Goal: Task Accomplishment & Management: Manage account settings

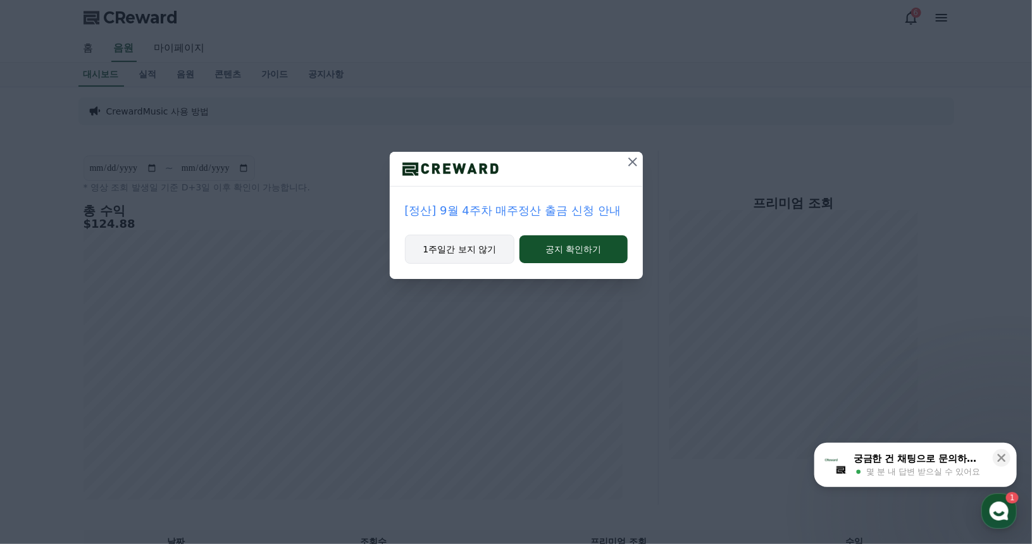
click at [495, 245] on button "1주일간 보지 않기" at bounding box center [460, 249] width 110 height 29
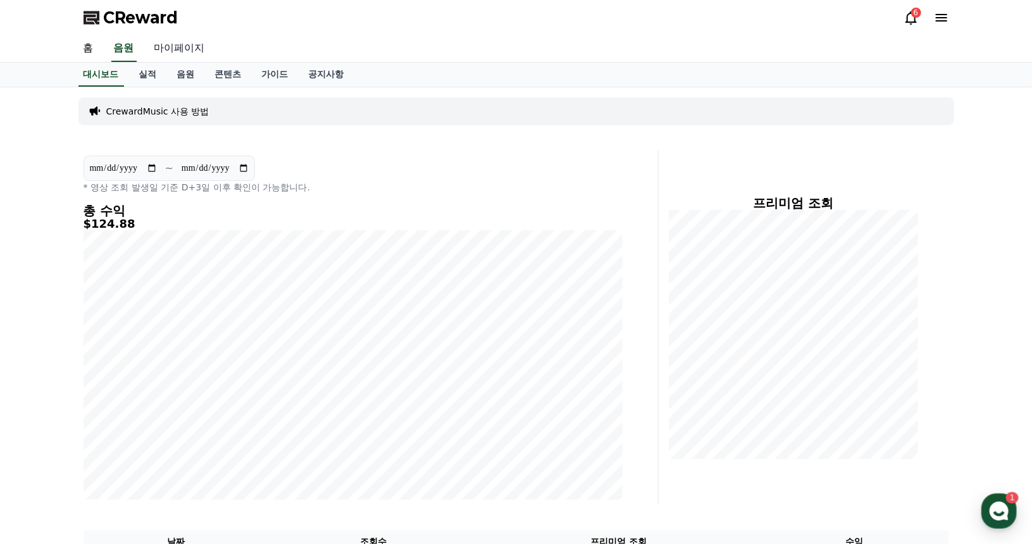
click at [182, 47] on link "마이페이지" at bounding box center [179, 48] width 71 height 27
select select "**********"
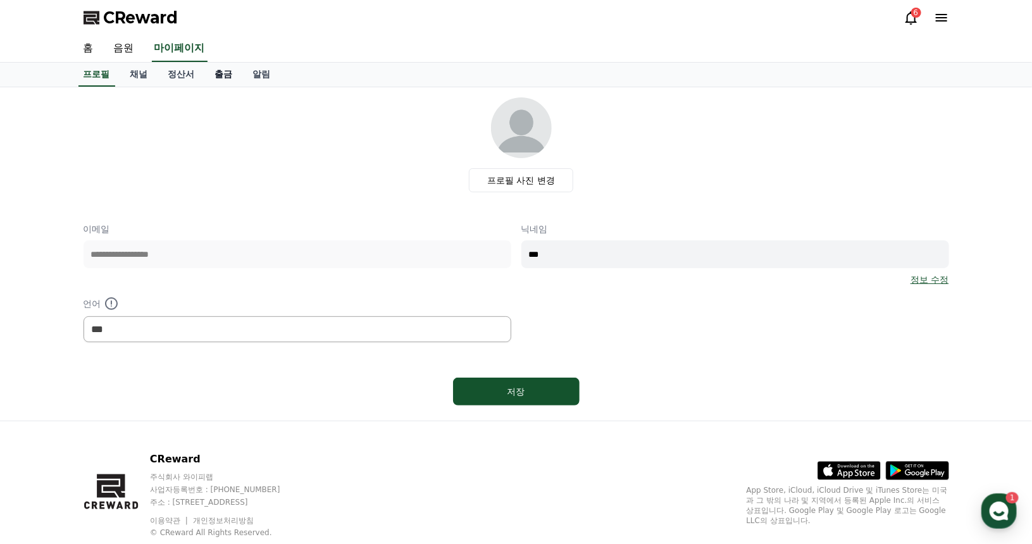
click at [229, 75] on link "출금" at bounding box center [224, 75] width 38 height 24
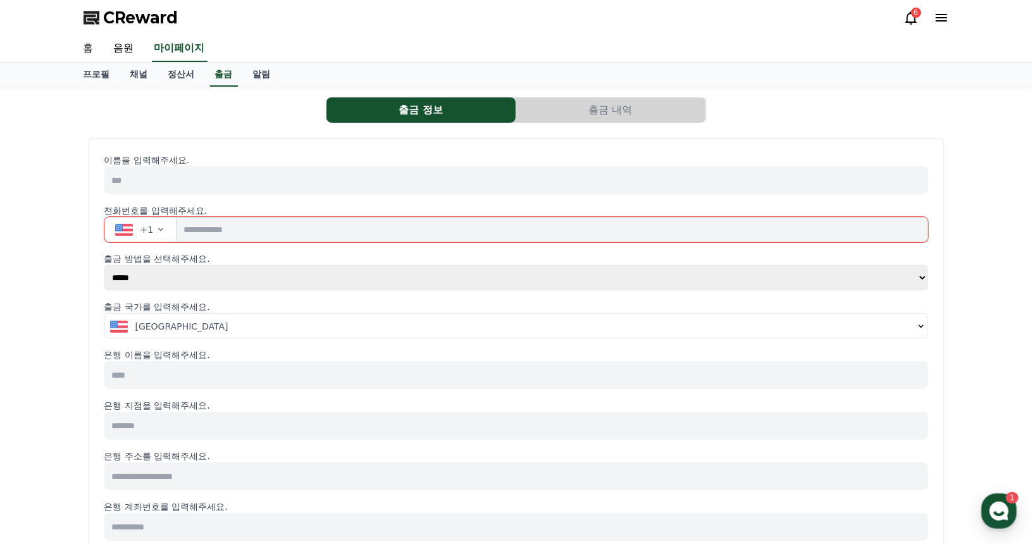
click at [180, 276] on select "***** ***" at bounding box center [516, 277] width 825 height 25
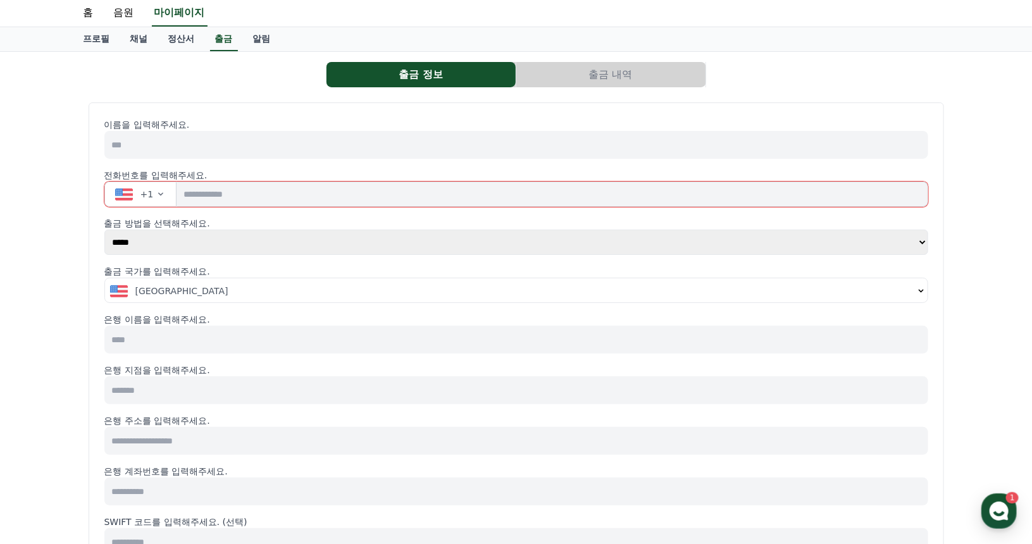
scroll to position [127, 0]
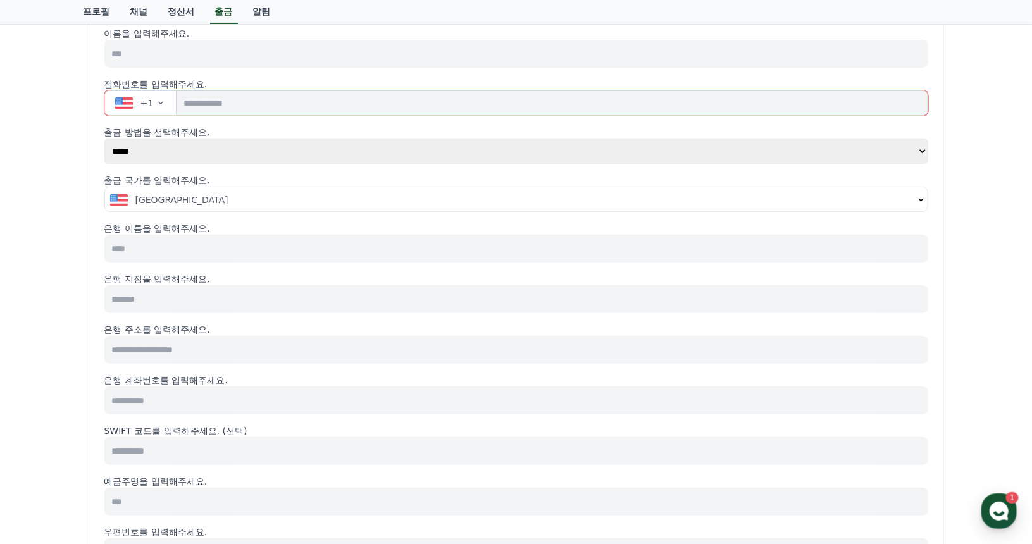
click at [182, 301] on input at bounding box center [516, 299] width 824 height 28
click at [198, 253] on input at bounding box center [516, 249] width 824 height 28
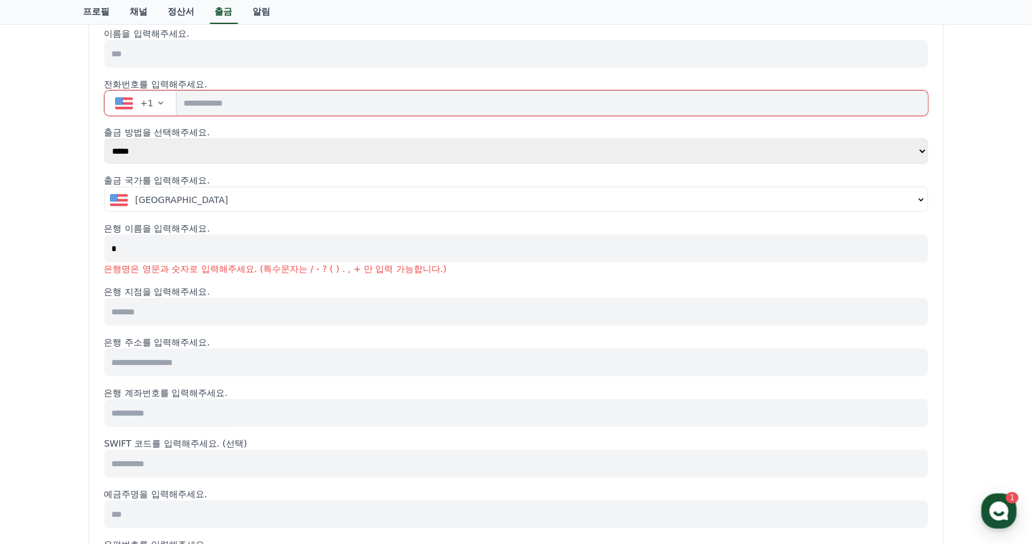
type input "*"
click at [239, 197] on div "[GEOGRAPHIC_DATA]" at bounding box center [512, 200] width 804 height 13
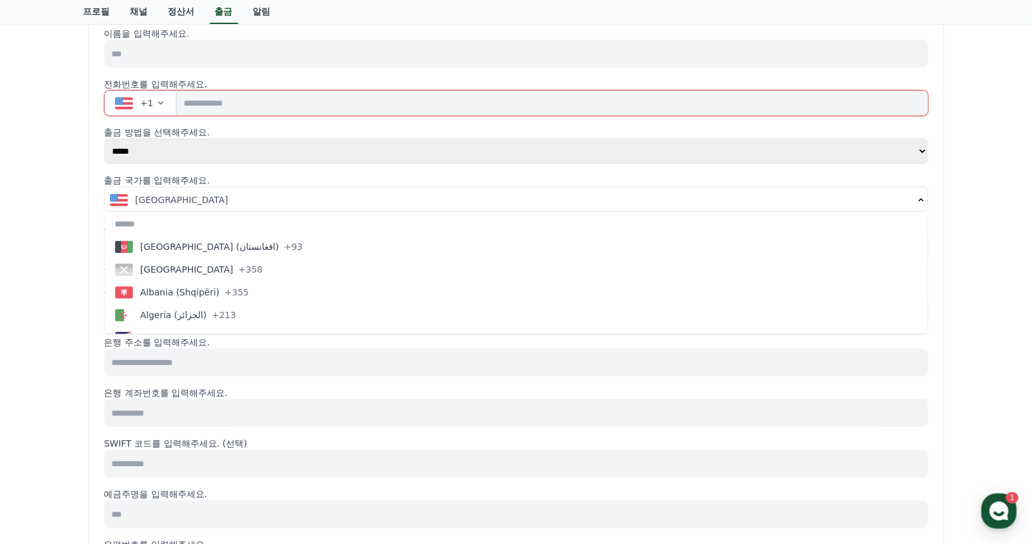
click at [228, 203] on div "[GEOGRAPHIC_DATA]" at bounding box center [512, 200] width 804 height 13
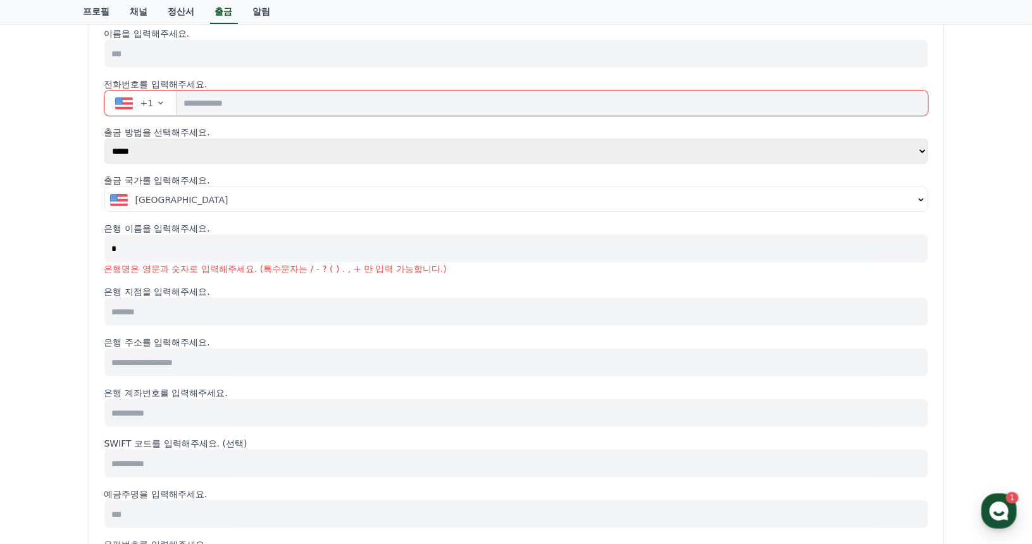
click at [190, 151] on select "***** ***" at bounding box center [516, 151] width 825 height 25
click at [191, 153] on select "***** ***" at bounding box center [516, 151] width 825 height 25
click at [161, 109] on button "+1" at bounding box center [140, 103] width 73 height 25
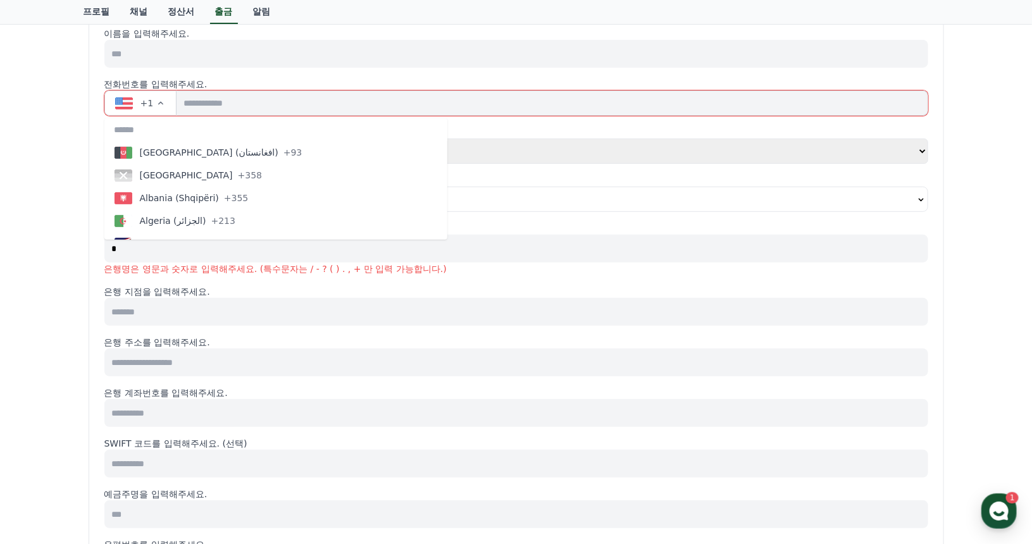
click at [144, 104] on span "+1" at bounding box center [147, 103] width 13 height 13
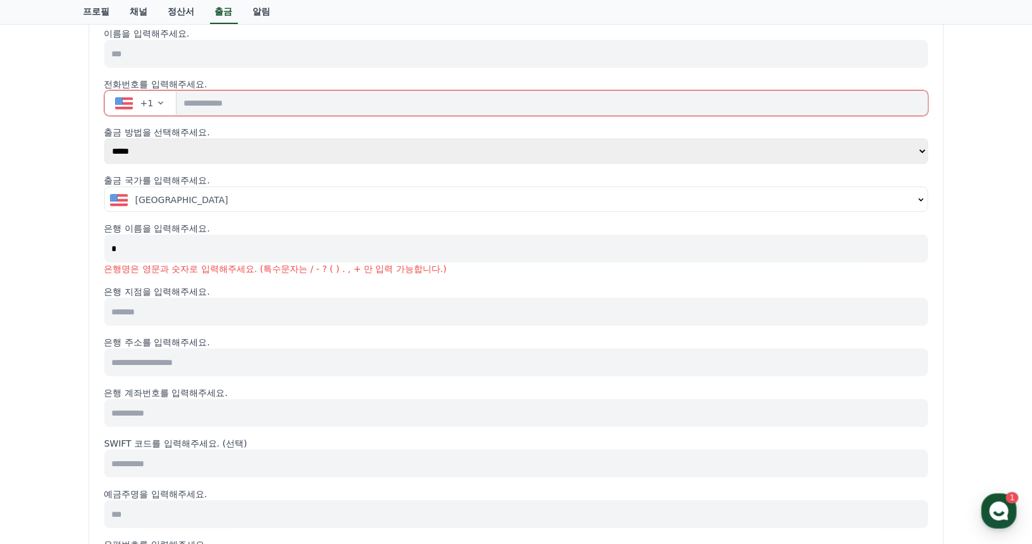
click at [133, 58] on input at bounding box center [516, 54] width 824 height 28
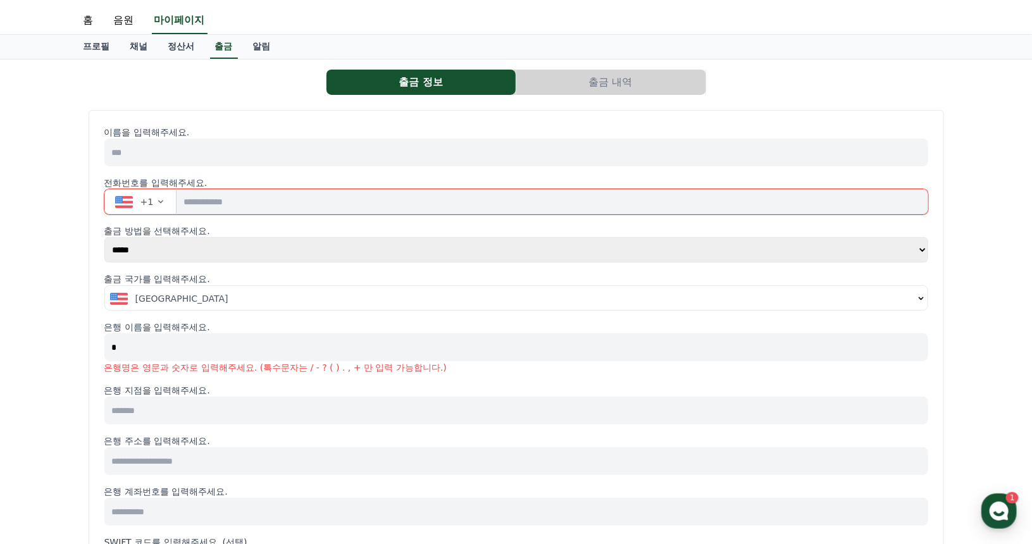
scroll to position [0, 0]
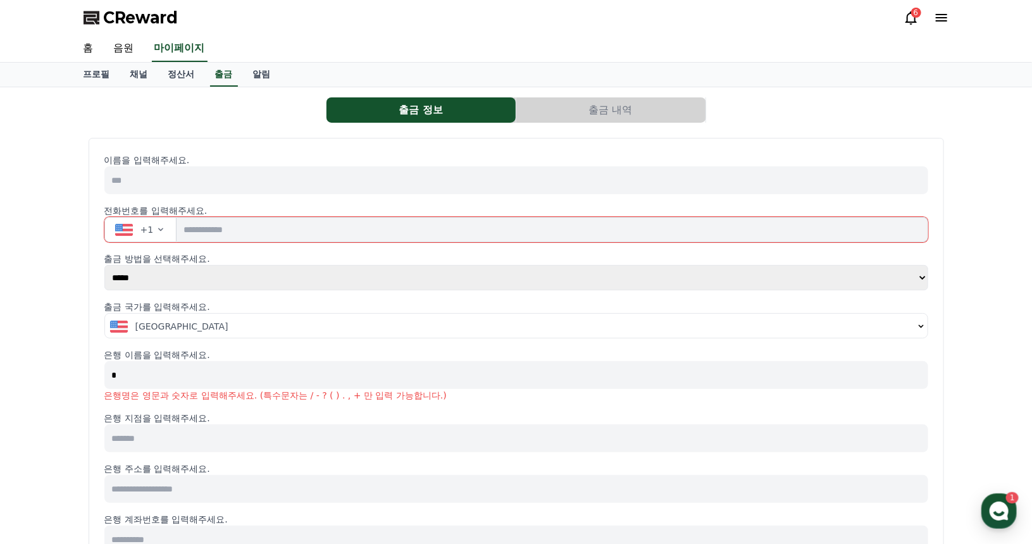
click at [914, 13] on div "6" at bounding box center [916, 13] width 10 height 10
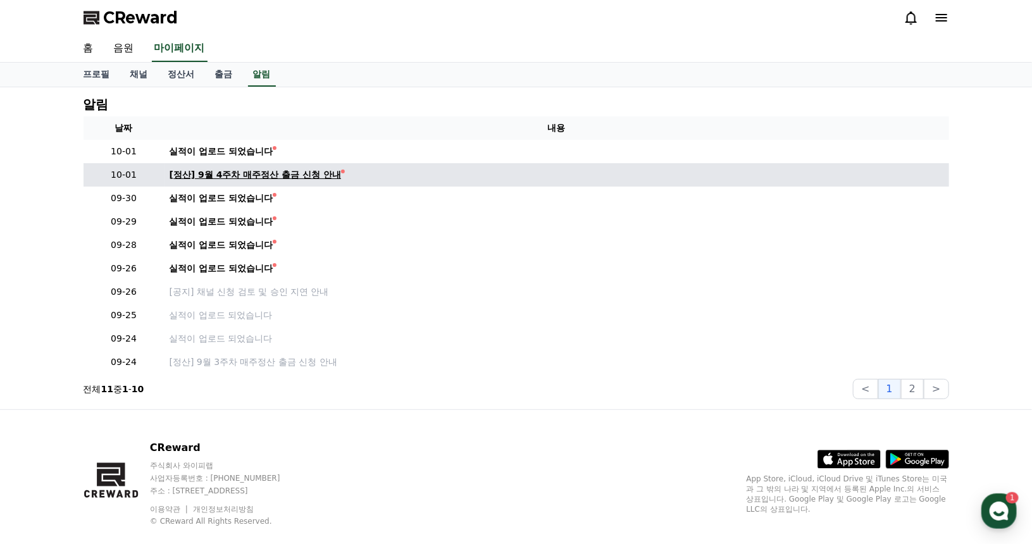
click at [281, 175] on div "[정산] 9월 4주차 매주정산 출금 신청 안내" at bounding box center [256, 174] width 172 height 13
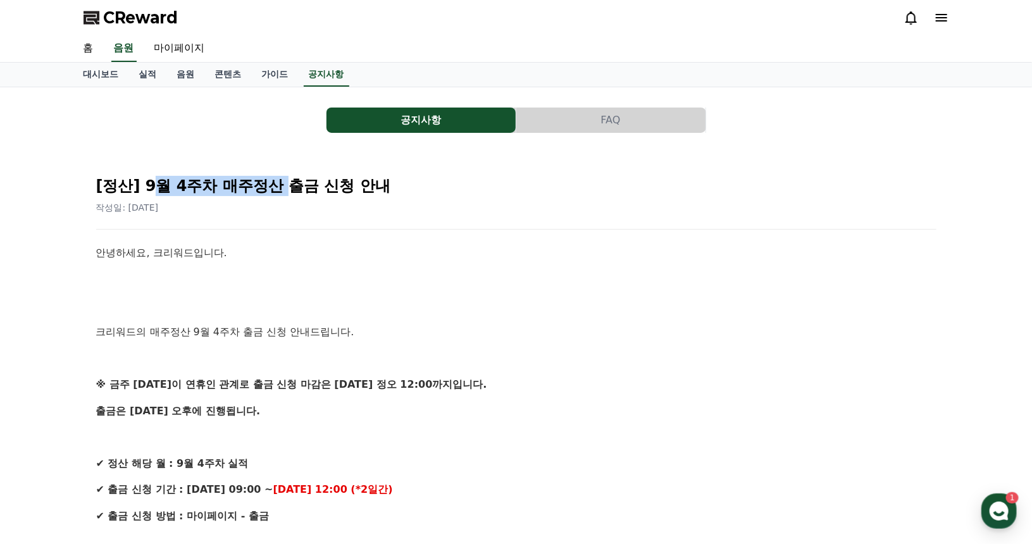
drag, startPoint x: 150, startPoint y: 185, endPoint x: 302, endPoint y: 188, distance: 151.9
click at [300, 188] on h2 "[정산] 9월 4주차 매주정산 출금 신청 안내" at bounding box center [516, 186] width 841 height 20
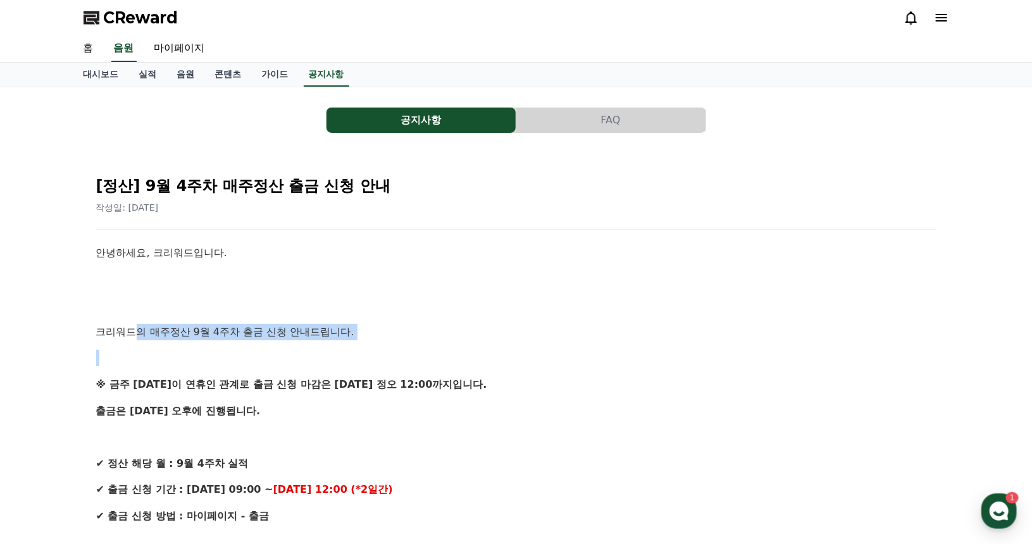
drag, startPoint x: 149, startPoint y: 335, endPoint x: 247, endPoint y: 340, distance: 98.2
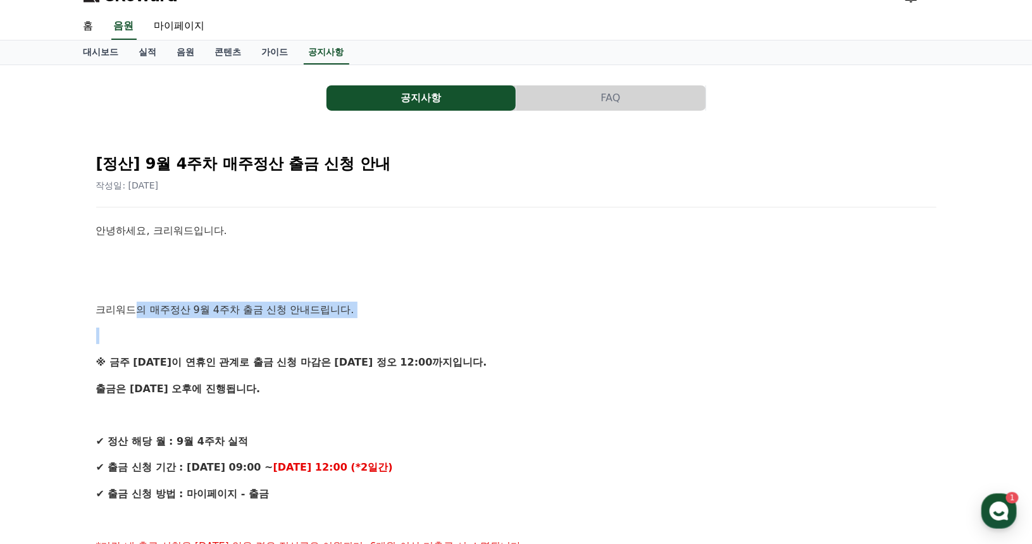
scroll to position [127, 0]
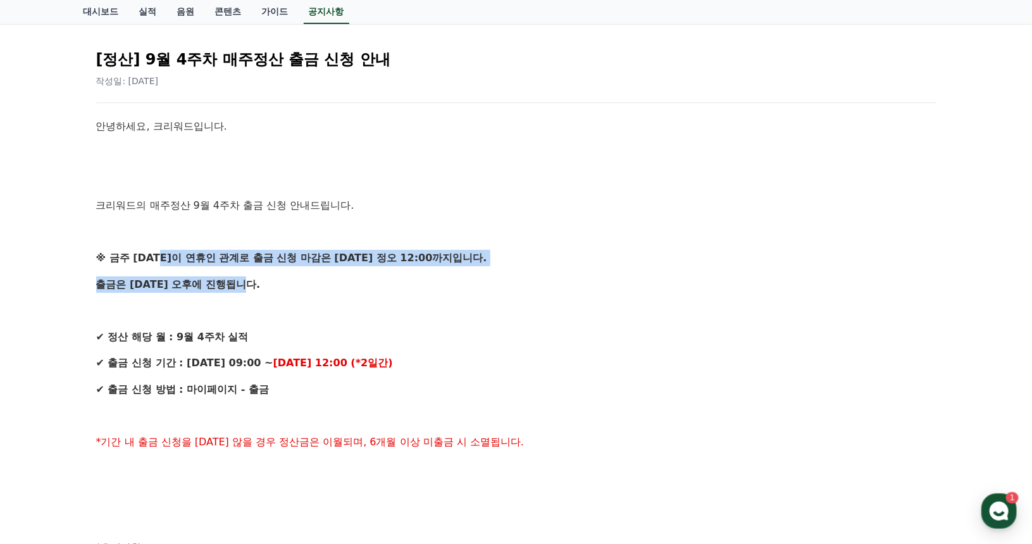
drag, startPoint x: 167, startPoint y: 260, endPoint x: 226, endPoint y: 280, distance: 62.2
click at [226, 280] on div "안녕하세요, 크리워드입니다. 크리워드의 매주정산 9월 4주차 출금 신청 안내드립니다. ※ 금주 [DATE]이 연휴인 관계로 출금 신청 마감은 …" at bounding box center [516, 521] width 841 height 806
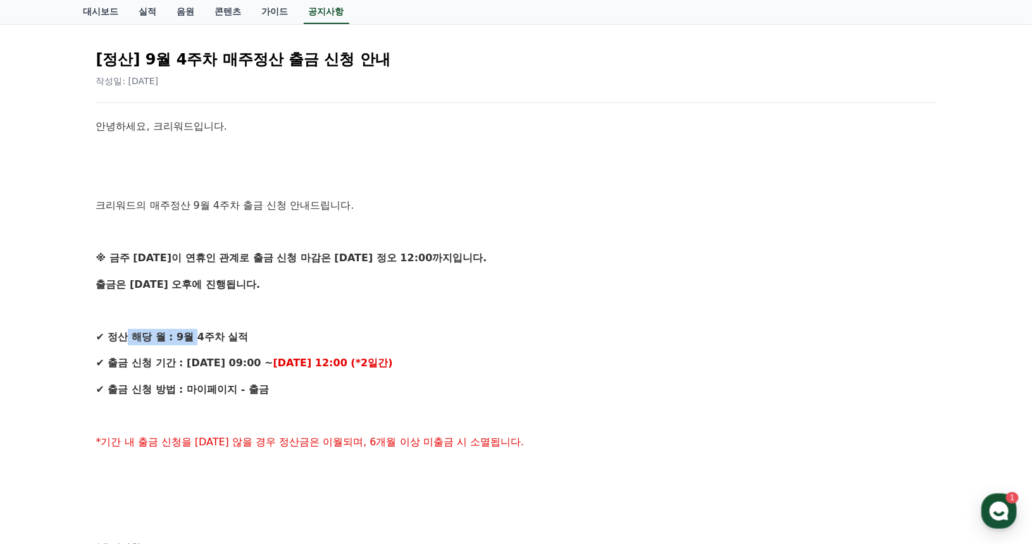
drag, startPoint x: 130, startPoint y: 339, endPoint x: 203, endPoint y: 340, distance: 72.8
click at [203, 340] on strong "✔ 정산 해당 월 : 9월 4주차 실적" at bounding box center [172, 337] width 153 height 12
drag, startPoint x: 215, startPoint y: 373, endPoint x: 274, endPoint y: 385, distance: 60.7
click at [284, 377] on div "안녕하세요, 크리워드입니다. 크리워드의 매주정산 9월 4주차 출금 신청 안내드립니다. ※ 금주 [DATE]이 연휴인 관계로 출금 신청 마감은 …" at bounding box center [516, 521] width 841 height 806
click at [337, 382] on p "✔ 출금 신청 방법 : 마이페이지 - 출금" at bounding box center [516, 390] width 841 height 16
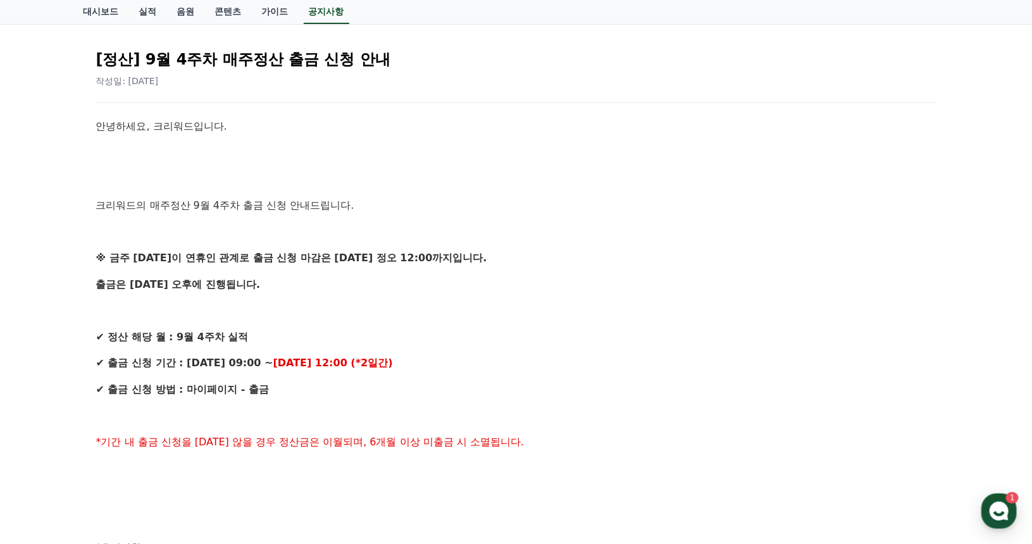
scroll to position [0, 0]
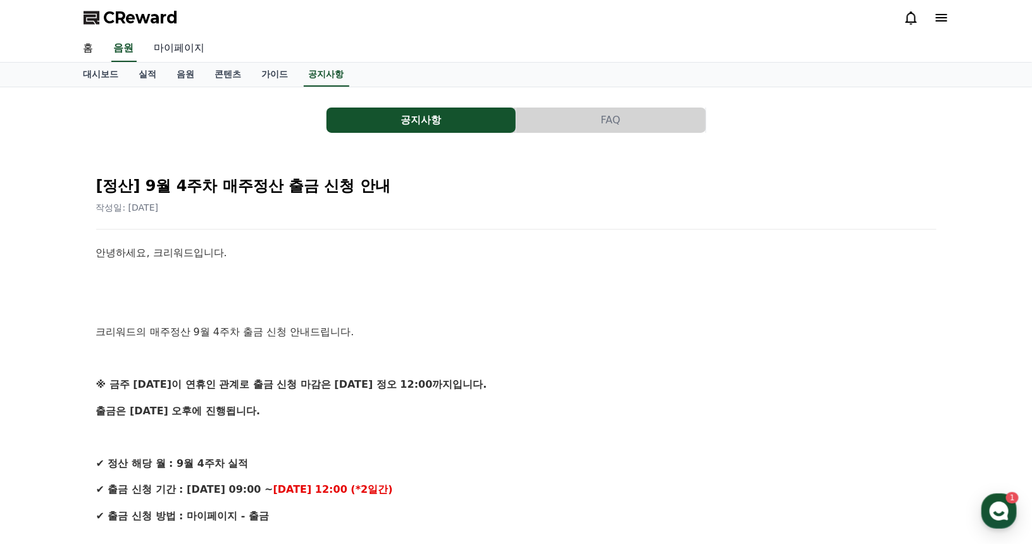
click at [192, 47] on link "마이페이지" at bounding box center [179, 48] width 71 height 27
select select "**********"
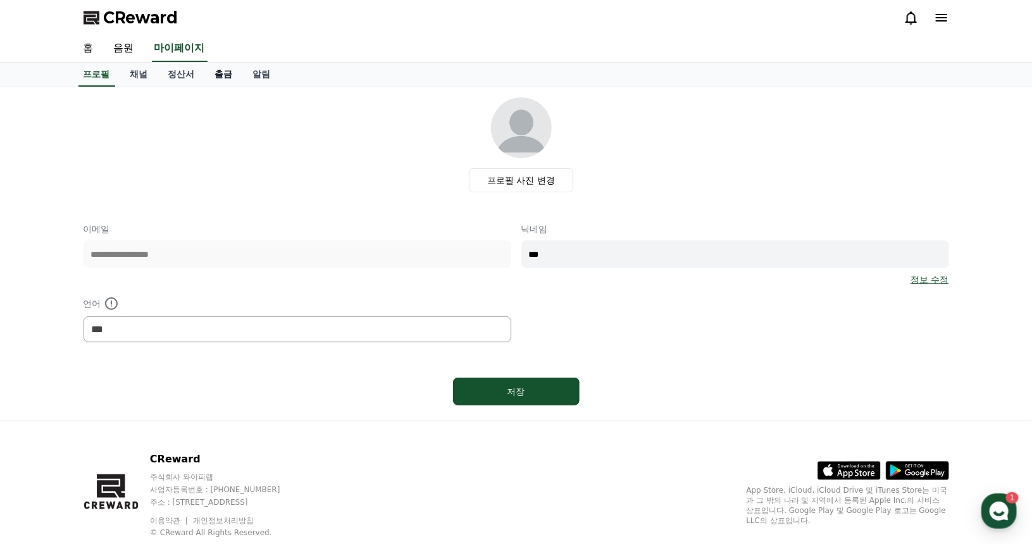
click at [222, 75] on link "출금" at bounding box center [224, 75] width 38 height 24
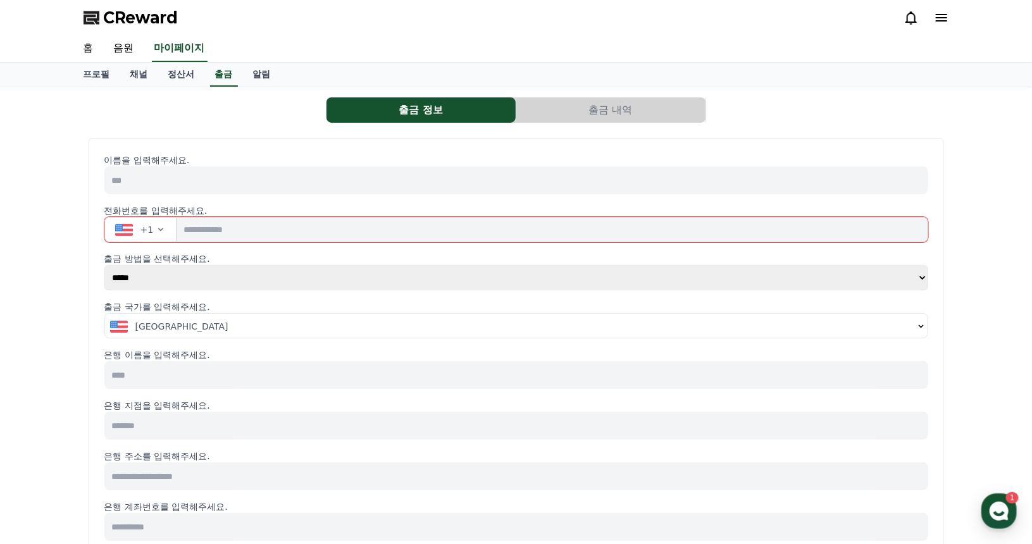
click at [608, 116] on button "출금 내역" at bounding box center [610, 109] width 189 height 25
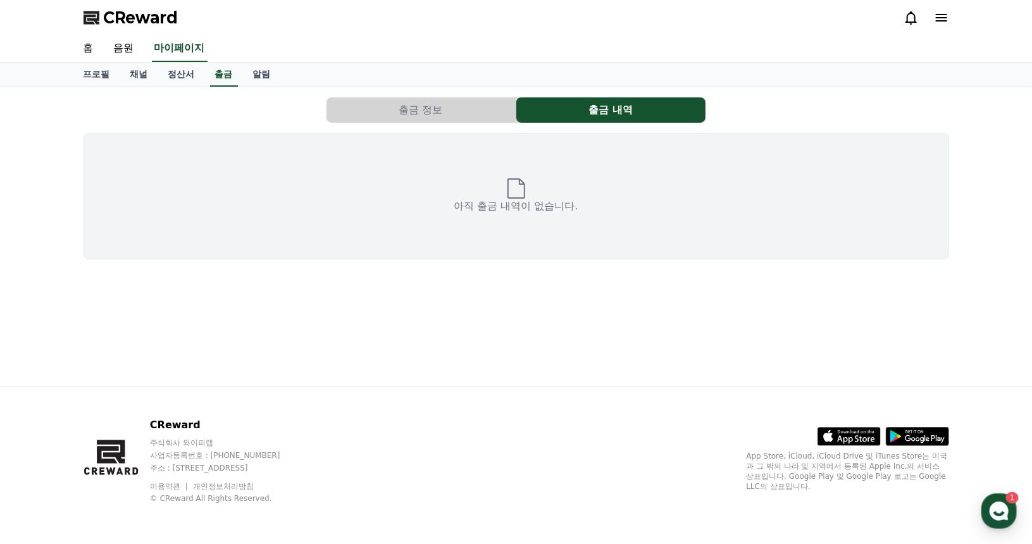
click at [500, 109] on button "출금 정보" at bounding box center [421, 109] width 189 height 25
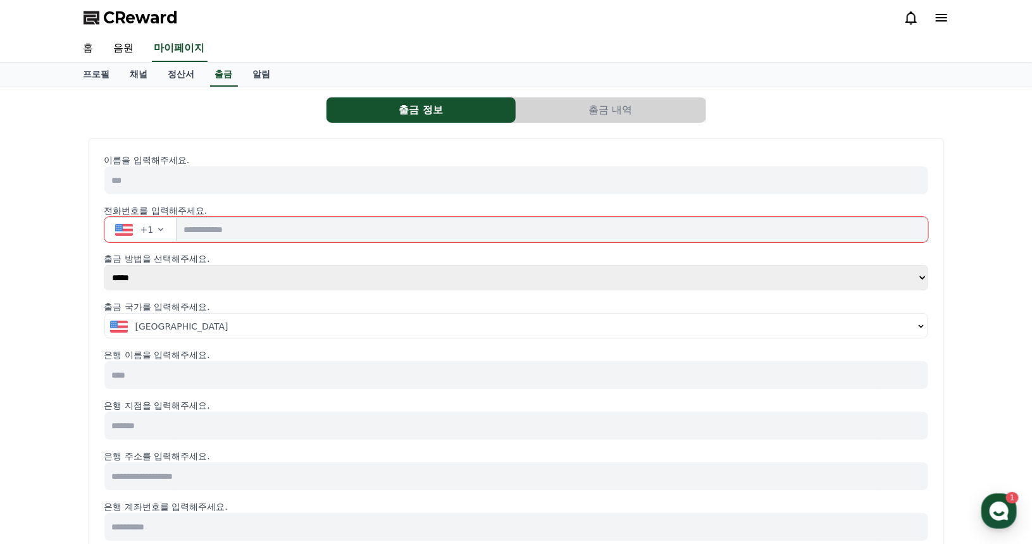
click at [592, 103] on button "출금 내역" at bounding box center [610, 109] width 189 height 25
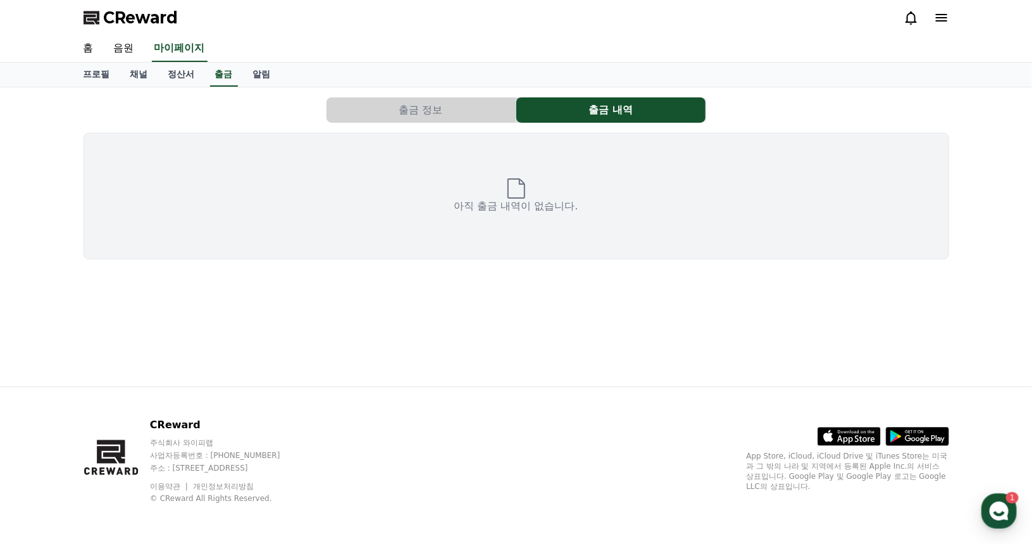
click at [475, 101] on button "출금 정보" at bounding box center [421, 109] width 189 height 25
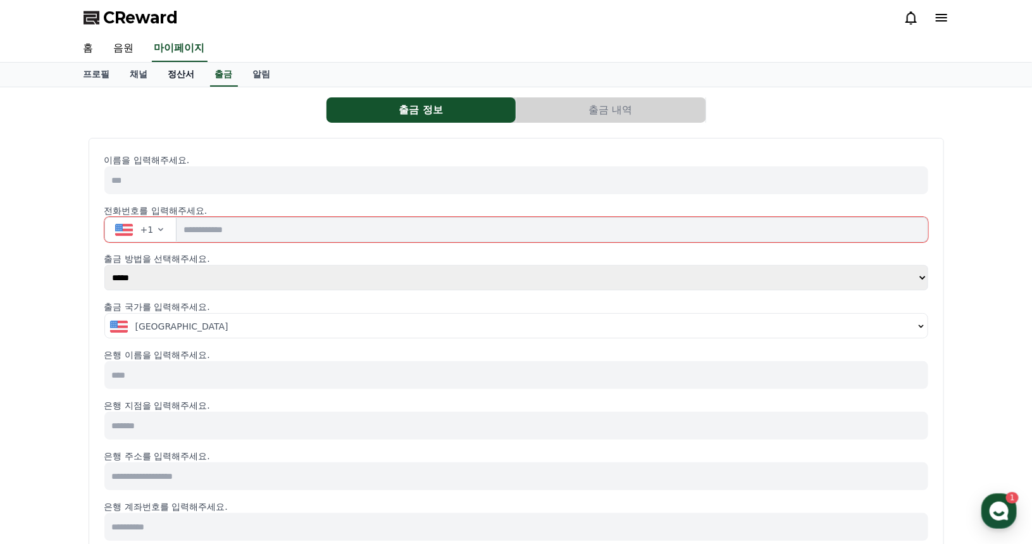
click at [185, 74] on link "정산서" at bounding box center [181, 75] width 47 height 24
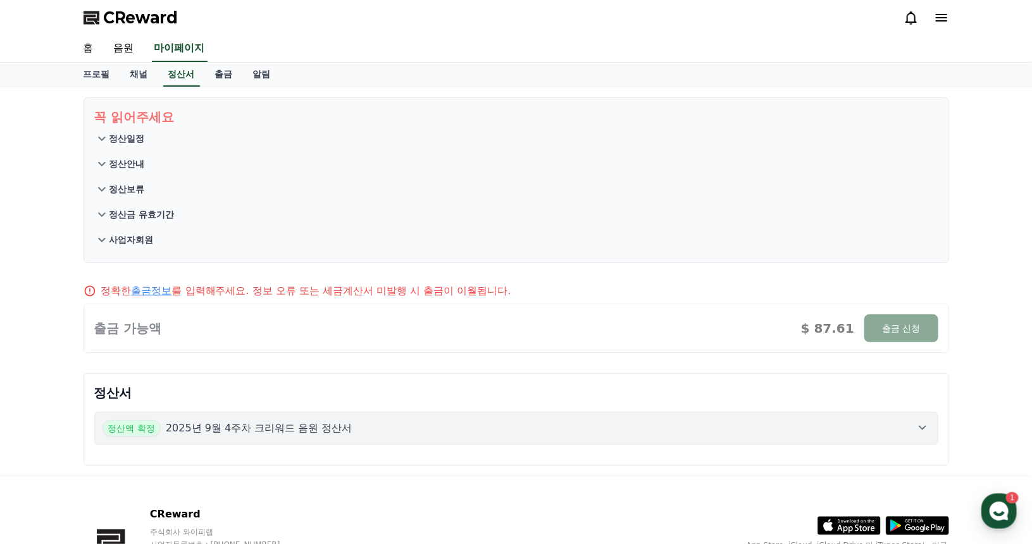
click at [901, 328] on div at bounding box center [516, 328] width 865 height 48
click at [230, 75] on link "출금" at bounding box center [224, 75] width 38 height 24
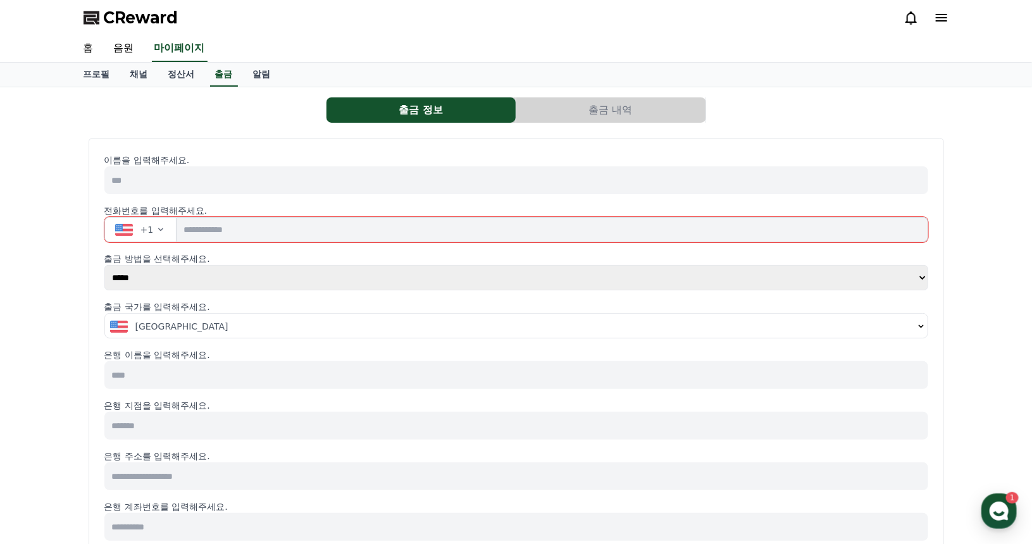
click at [942, 25] on div at bounding box center [927, 18] width 46 height 20
click at [938, 20] on icon at bounding box center [941, 18] width 11 height 8
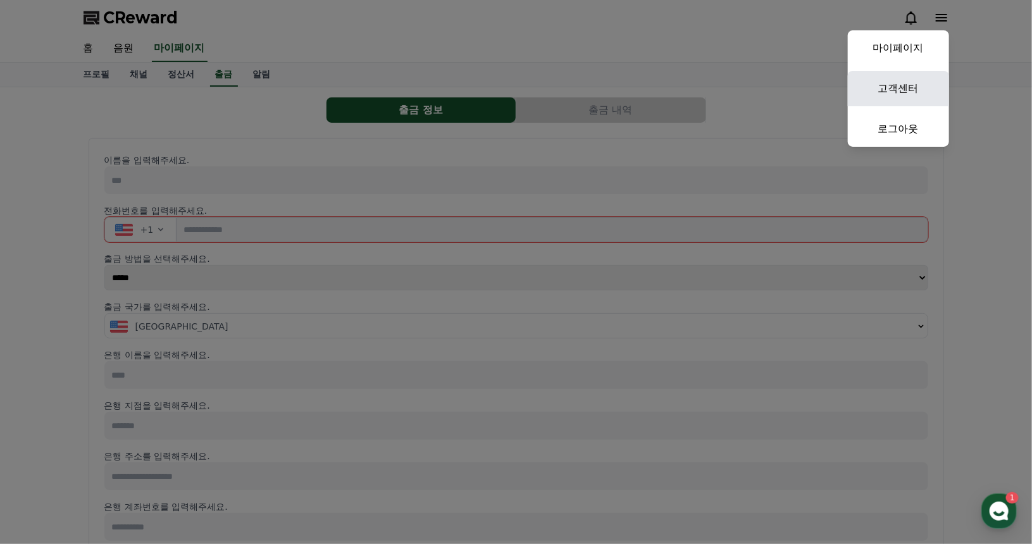
click at [904, 91] on link "고객센터" at bounding box center [898, 88] width 101 height 35
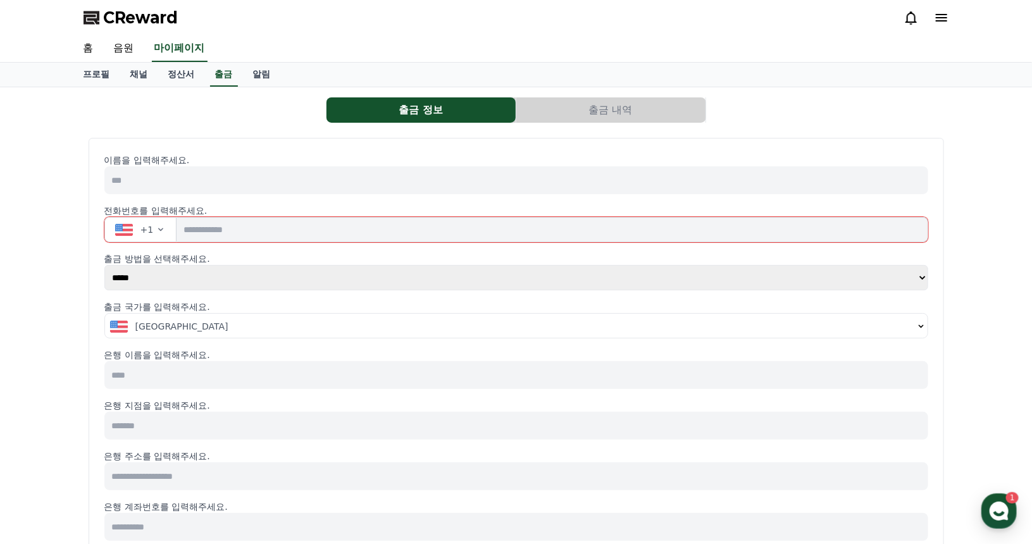
click at [171, 191] on input at bounding box center [516, 180] width 824 height 28
type input "***"
click at [137, 226] on div "+1" at bounding box center [134, 229] width 39 height 13
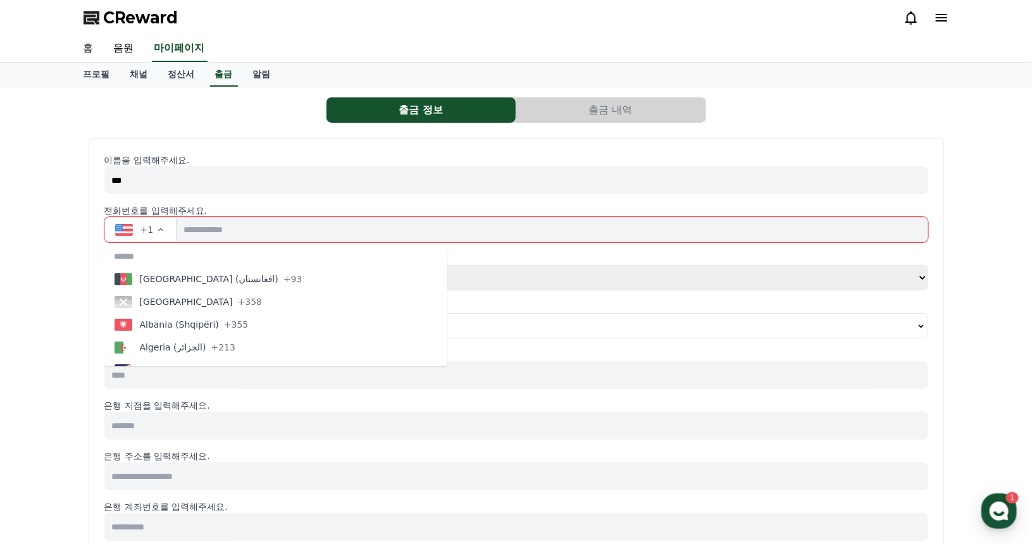
click at [147, 258] on input "text" at bounding box center [275, 256] width 343 height 23
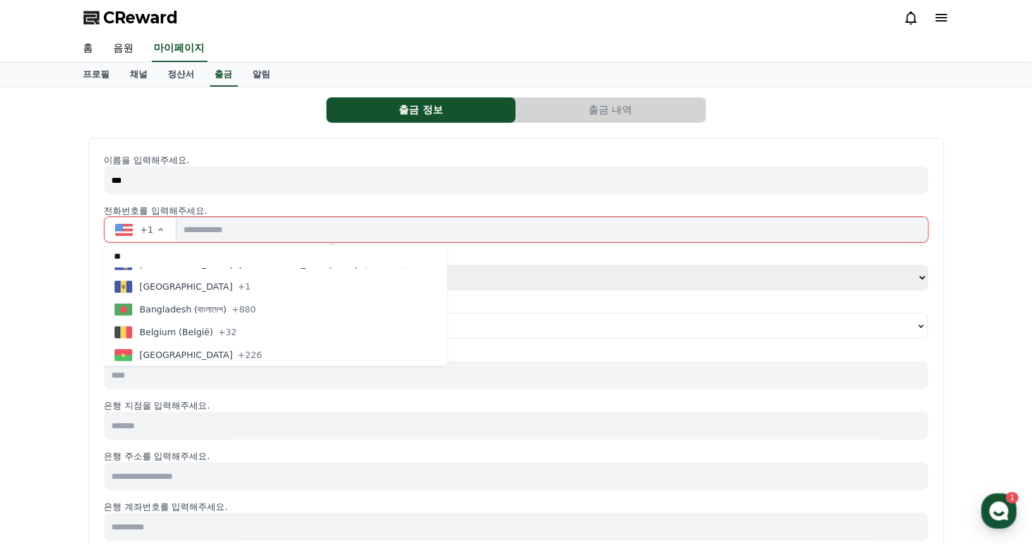
scroll to position [63, 0]
click at [115, 259] on input "**" at bounding box center [275, 256] width 343 height 23
click at [148, 259] on input "***" at bounding box center [275, 256] width 343 height 23
type input "*"
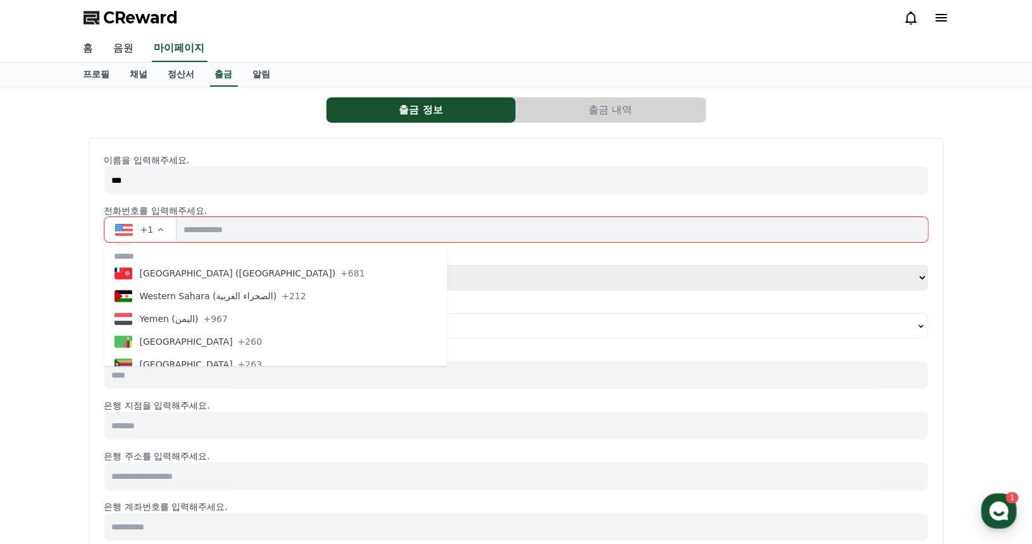
scroll to position [5461, 0]
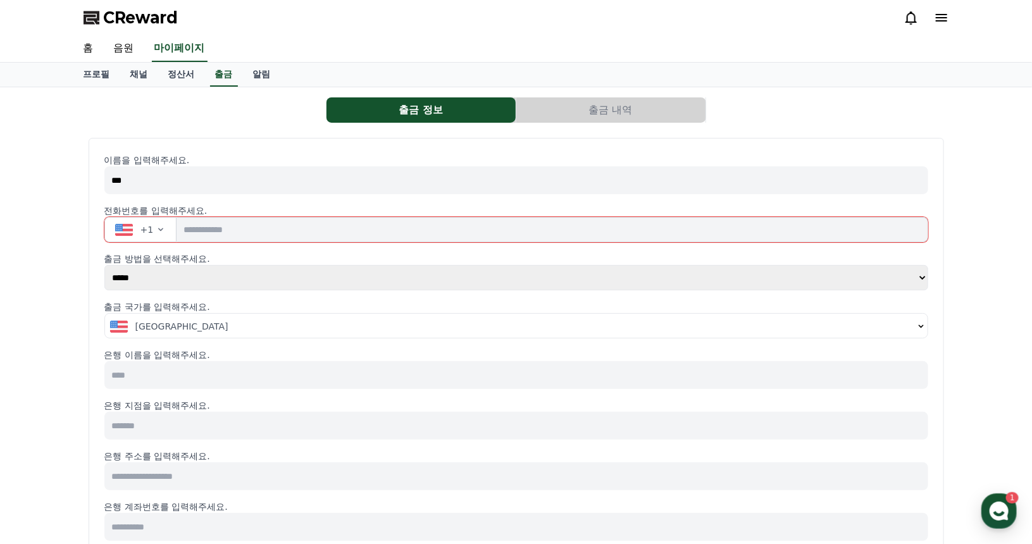
click at [115, 224] on span "button" at bounding box center [124, 230] width 18 height 12
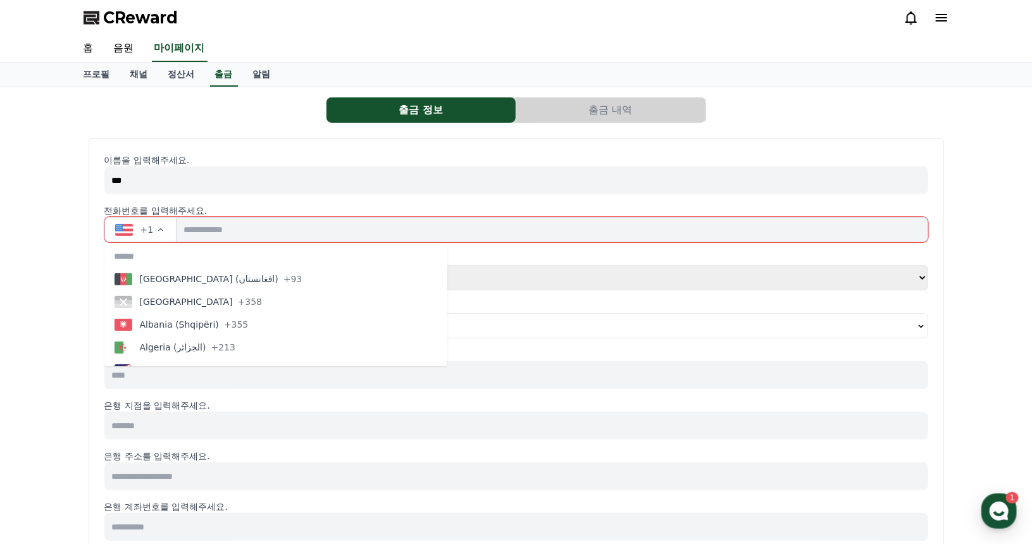
click at [166, 263] on input "text" at bounding box center [275, 256] width 343 height 23
type input "***"
click at [911, 18] on icon at bounding box center [911, 17] width 15 height 15
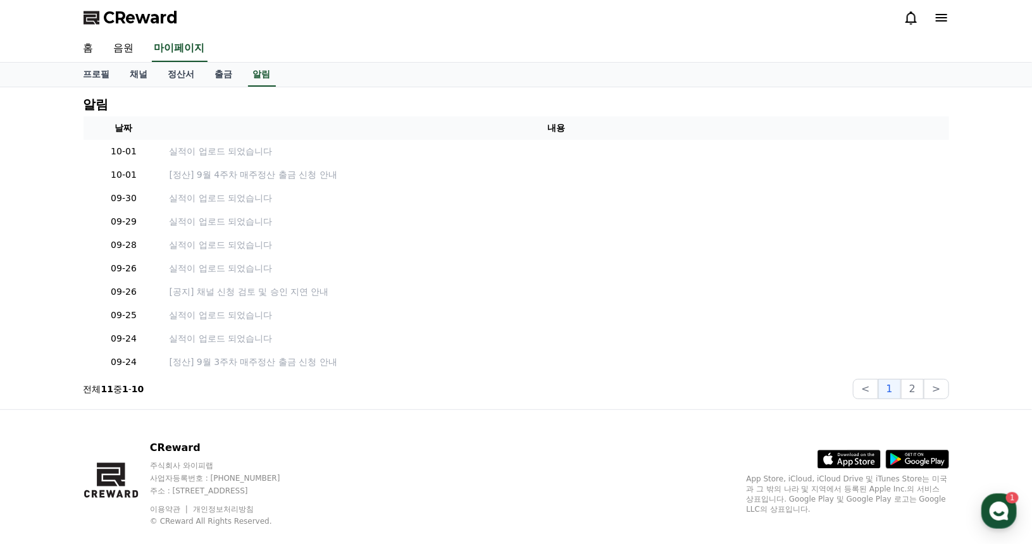
click at [945, 18] on icon at bounding box center [941, 17] width 15 height 15
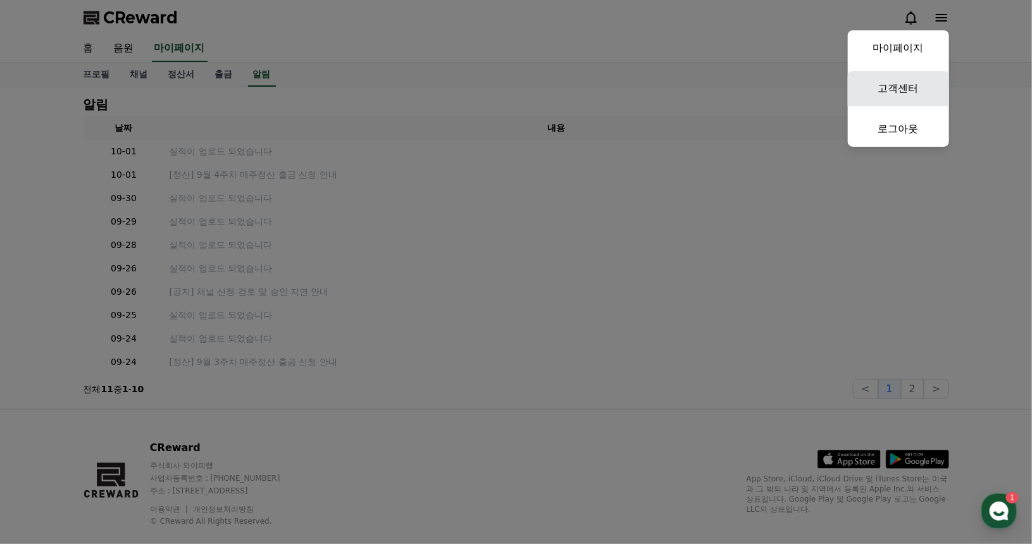
click at [915, 78] on link "고객센터" at bounding box center [898, 88] width 101 height 35
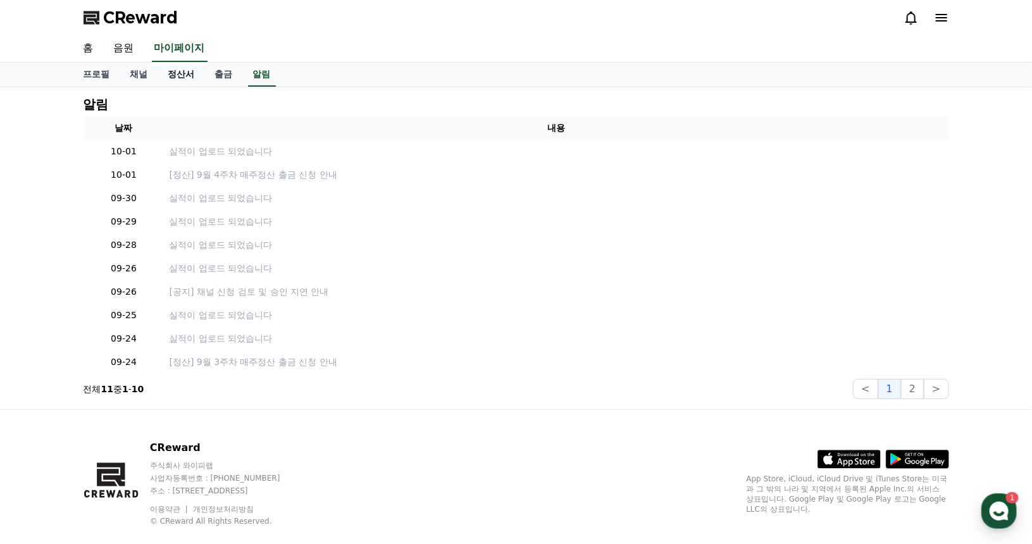
click at [175, 74] on link "정산서" at bounding box center [181, 75] width 47 height 24
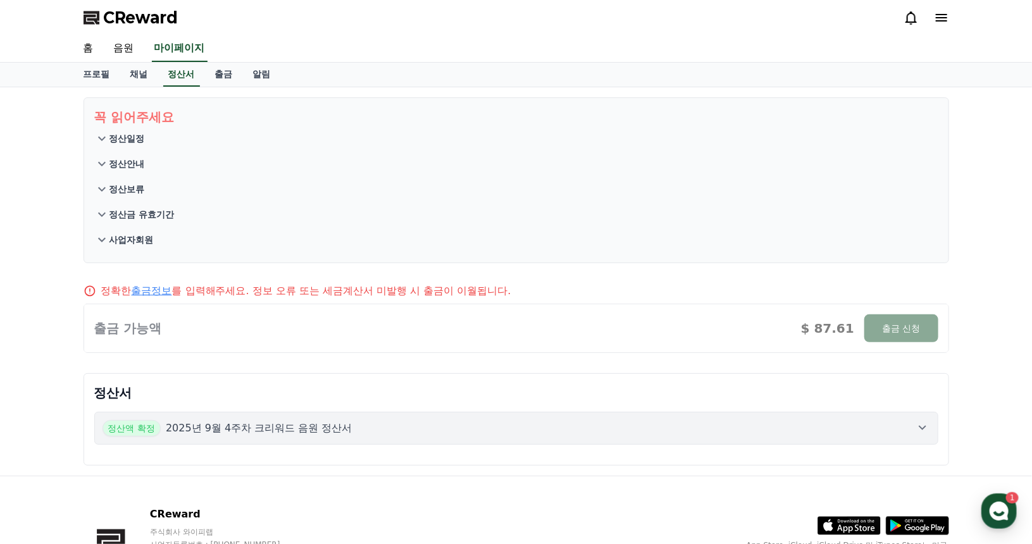
click at [102, 143] on icon at bounding box center [101, 138] width 15 height 15
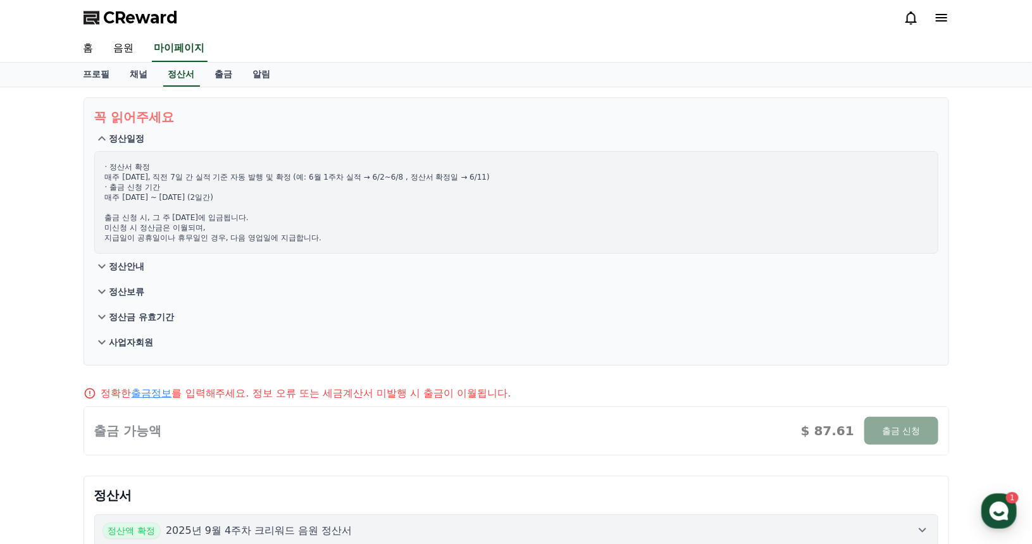
drag, startPoint x: 314, startPoint y: 182, endPoint x: 384, endPoint y: 189, distance: 70.0
click at [389, 187] on p "· 정산서 확정 매주 [DATE], 직전 7일 간 실적 기준 자동 발행 및 확정 (예: 6월 1주차 실적 → 6/2~6/8 , 정산서 확정일 …" at bounding box center [516, 202] width 823 height 81
drag, startPoint x: 110, startPoint y: 180, endPoint x: 463, endPoint y: 182, distance: 352.5
click at [461, 179] on p "· 정산서 확정 매주 [DATE], 직전 7일 간 실적 기준 자동 발행 및 확정 (예: 6월 1주차 실적 → 6/2~6/8 , 정산서 확정일 …" at bounding box center [516, 202] width 823 height 81
drag, startPoint x: 105, startPoint y: 200, endPoint x: 211, endPoint y: 203, distance: 106.4
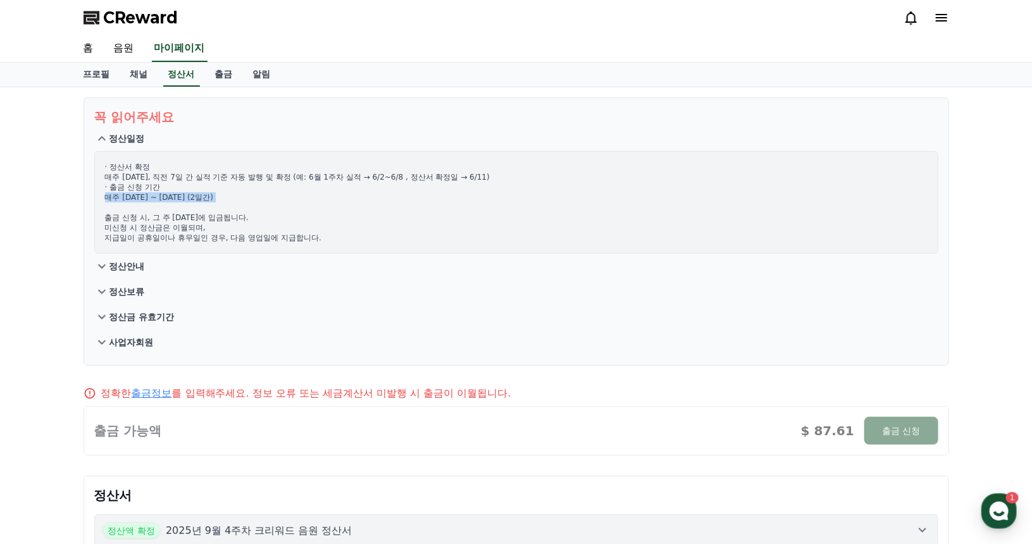
click at [211, 203] on p "· 정산서 확정 매주 [DATE], 직전 7일 간 실적 기준 자동 발행 및 확정 (예: 6월 1주차 실적 → 6/2~6/8 , 정산서 확정일 …" at bounding box center [516, 202] width 823 height 81
click at [165, 230] on p "· 정산서 확정 매주 [DATE], 직전 7일 간 실적 기준 자동 발행 및 확정 (예: 6월 1주차 실적 → 6/2~6/8 , 정산서 확정일 …" at bounding box center [516, 202] width 823 height 81
drag, startPoint x: 102, startPoint y: 222, endPoint x: 228, endPoint y: 213, distance: 126.8
click at [228, 213] on div "· 정산서 확정 매주 [DATE], 직전 7일 간 실적 기준 자동 발행 및 확정 (예: 6월 1주차 실적 → 6/2~6/8 , 정산서 확정일 …" at bounding box center [516, 202] width 844 height 103
drag, startPoint x: 252, startPoint y: 235, endPoint x: 284, endPoint y: 237, distance: 32.3
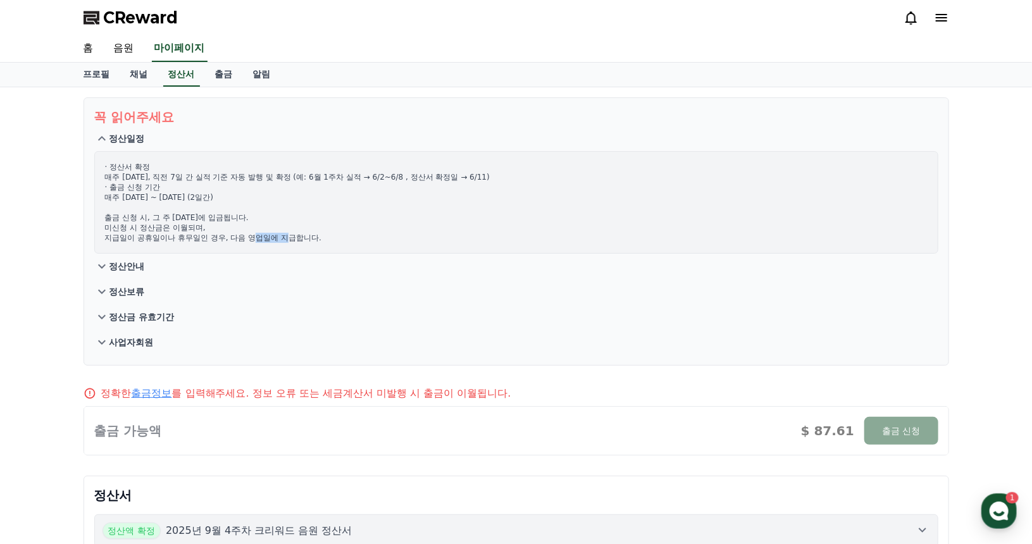
click at [290, 235] on p "· 정산서 확정 매주 [DATE], 직전 7일 간 실적 기준 자동 발행 및 확정 (예: 6월 1주차 실적 → 6/2~6/8 , 정산서 확정일 …" at bounding box center [516, 202] width 823 height 81
drag, startPoint x: 121, startPoint y: 228, endPoint x: 145, endPoint y: 235, distance: 24.9
click at [142, 232] on p "· 정산서 확정 매주 [DATE], 직전 7일 간 실적 기준 자동 발행 및 확정 (예: 6월 1주차 실적 → 6/2~6/8 , 정산서 확정일 …" at bounding box center [516, 202] width 823 height 81
click at [105, 266] on icon at bounding box center [101, 266] width 15 height 15
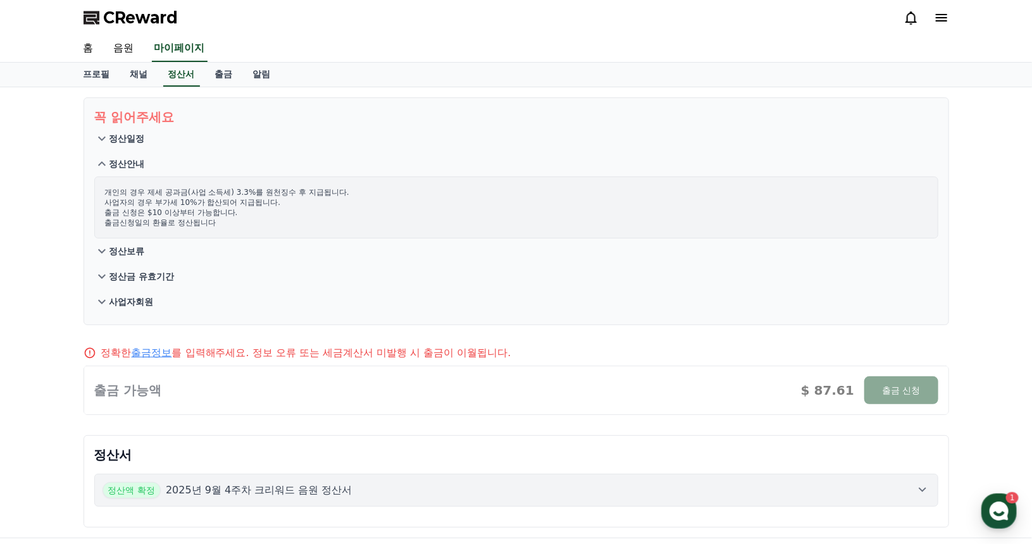
click at [101, 253] on icon at bounding box center [101, 251] width 15 height 15
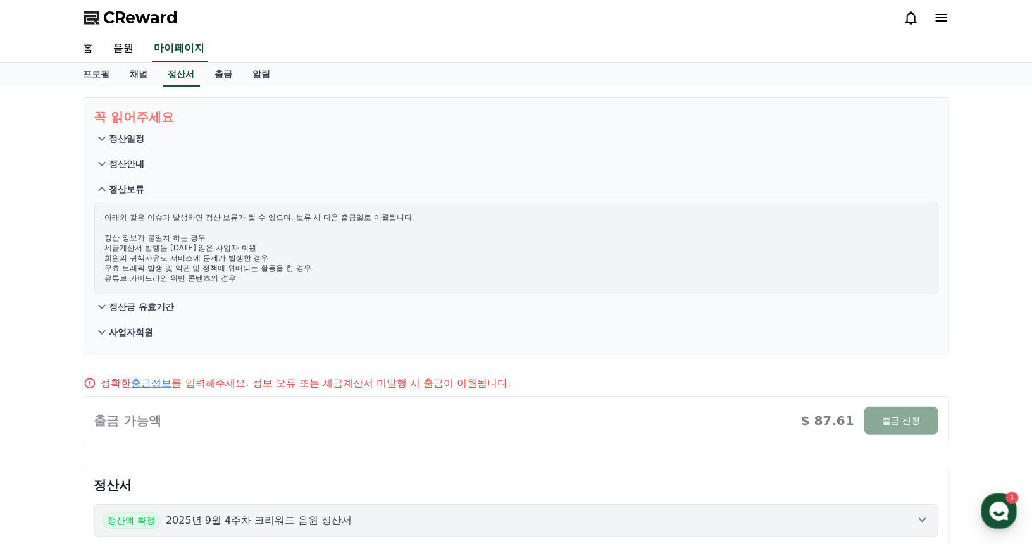
click at [99, 307] on icon at bounding box center [101, 306] width 15 height 15
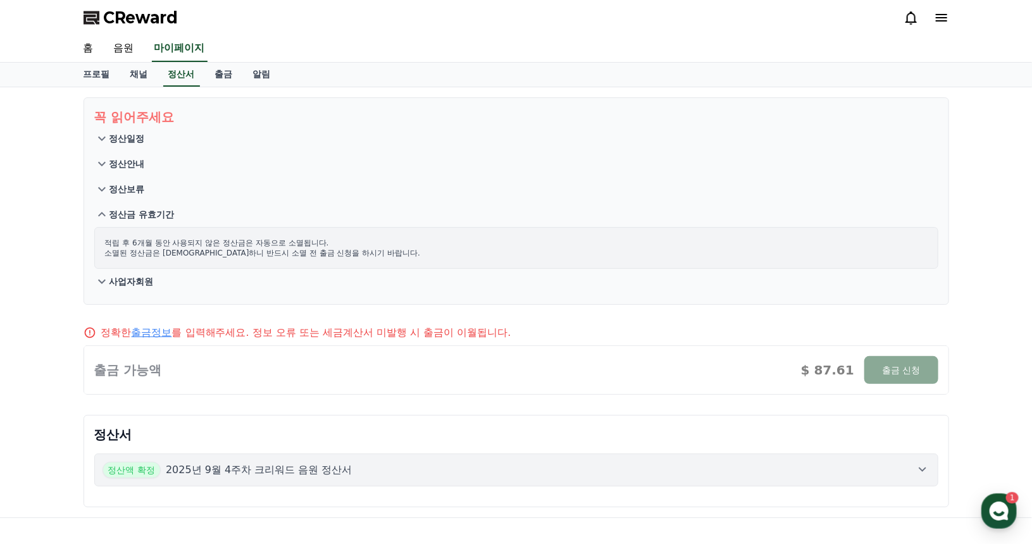
click at [101, 285] on icon at bounding box center [101, 281] width 15 height 15
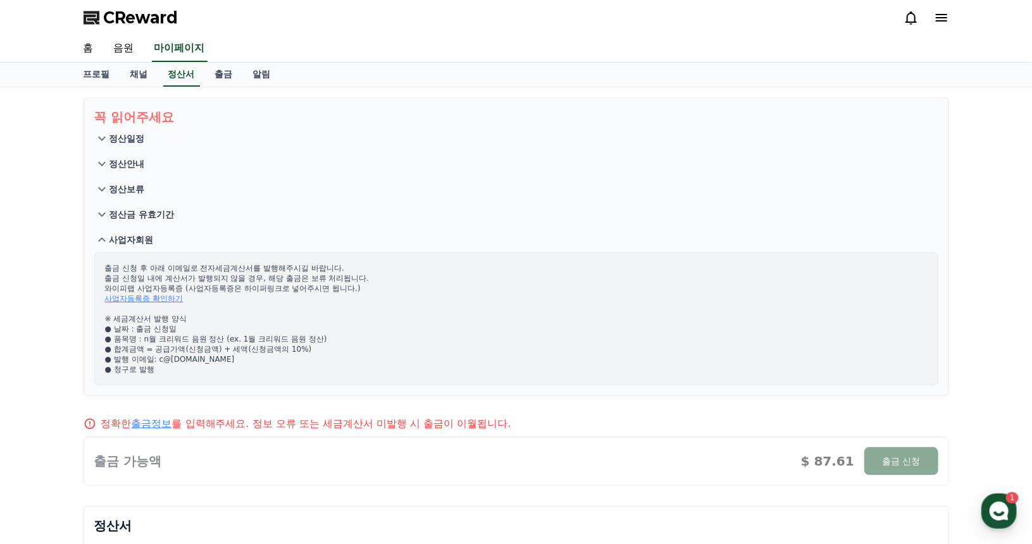
drag, startPoint x: 136, startPoint y: 269, endPoint x: 349, endPoint y: 276, distance: 213.4
click at [348, 273] on p "출금 신청 후 아래 이메일로 전자세금계산서를 발행해주시길 바랍니다. 출금 신청일 내에 계산서가 발행되지 않을 경우, 해당 출금은 보류 처리됩니…" at bounding box center [516, 318] width 823 height 111
click at [361, 285] on p "출금 신청 후 아래 이메일로 전자세금계산서를 발행해주시길 바랍니다. 출금 신청일 내에 계산서가 발행되지 않을 경우, 해당 출금은 보류 처리됩니…" at bounding box center [516, 318] width 823 height 111
drag, startPoint x: 363, startPoint y: 291, endPoint x: 354, endPoint y: 279, distance: 14.6
click at [354, 279] on p "출금 신청 후 아래 이메일로 전자세금계산서를 발행해주시길 바랍니다. 출금 신청일 내에 계산서가 발행되지 않을 경우, 해당 출금은 보류 처리됩니…" at bounding box center [516, 318] width 823 height 111
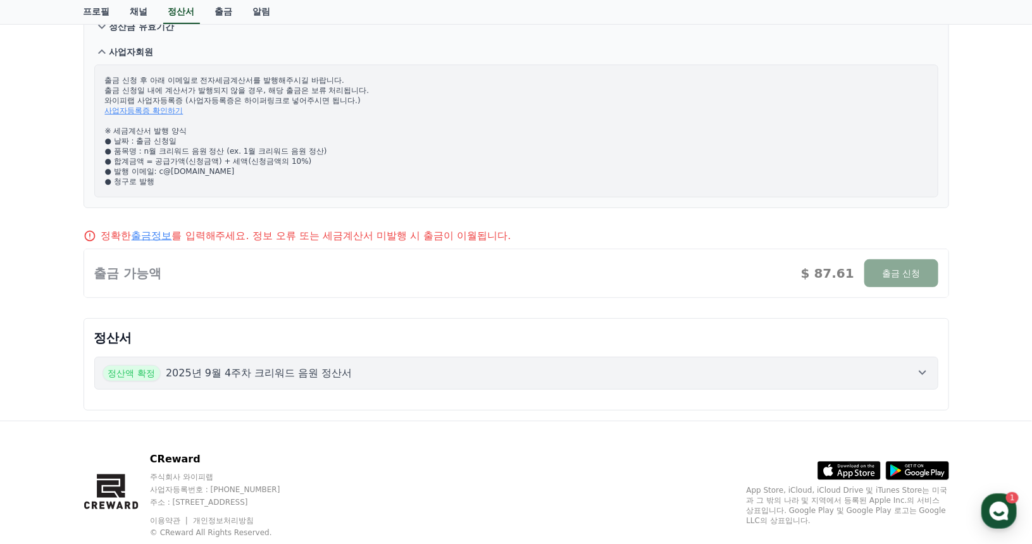
scroll to position [190, 0]
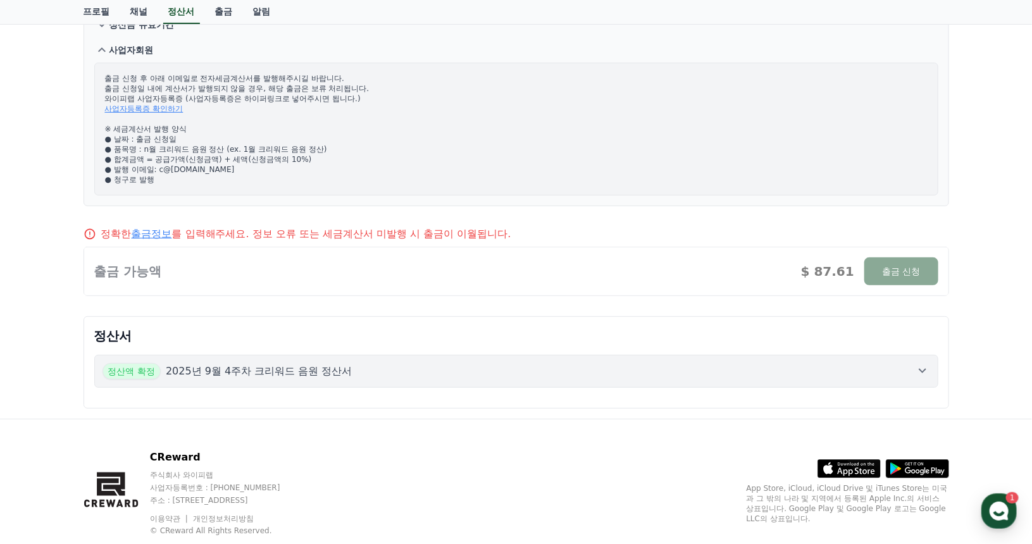
click at [162, 235] on link "출금정보" at bounding box center [152, 234] width 41 height 12
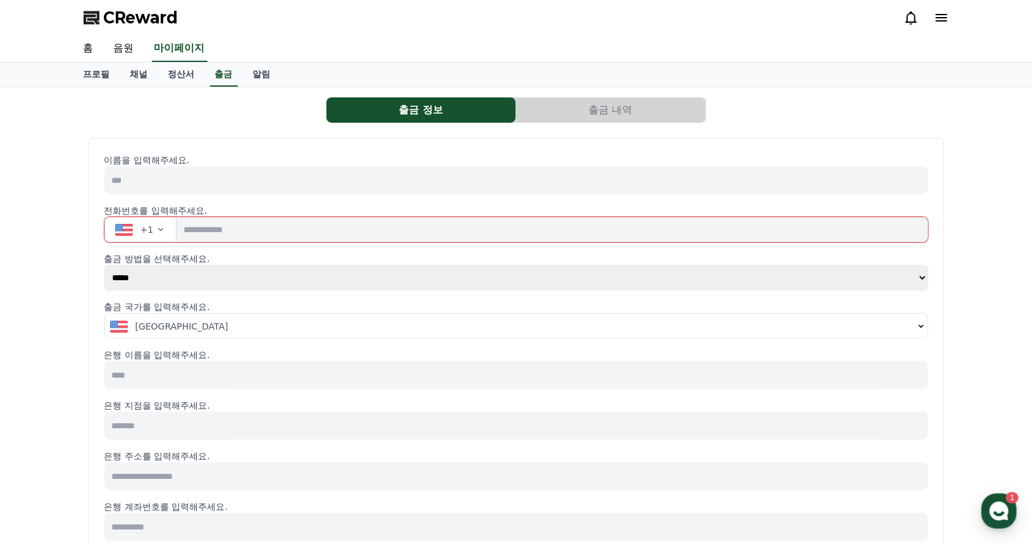
click at [173, 327] on span "[GEOGRAPHIC_DATA]" at bounding box center [181, 326] width 93 height 13
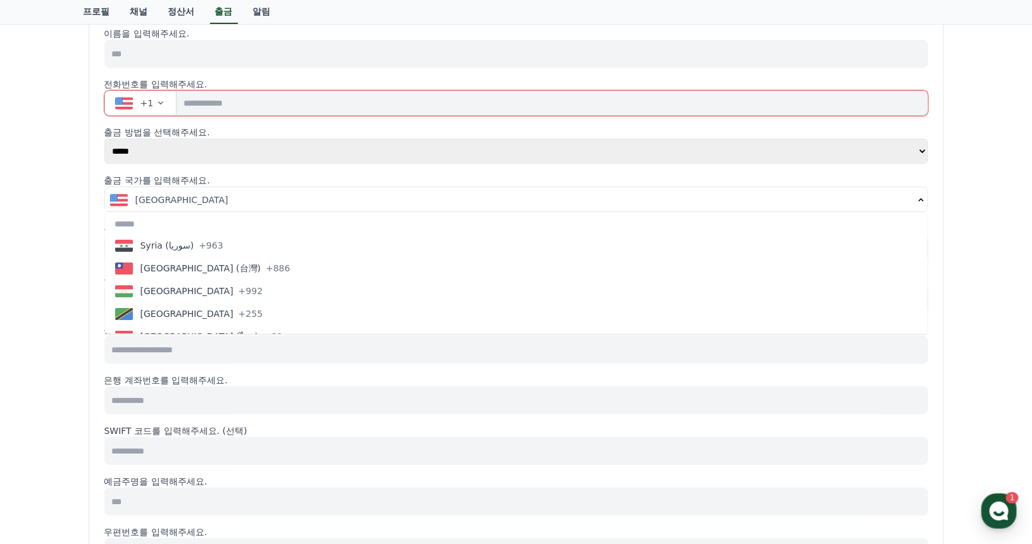
scroll to position [4810, 0]
click at [185, 228] on input "text" at bounding box center [516, 224] width 823 height 23
type input "**"
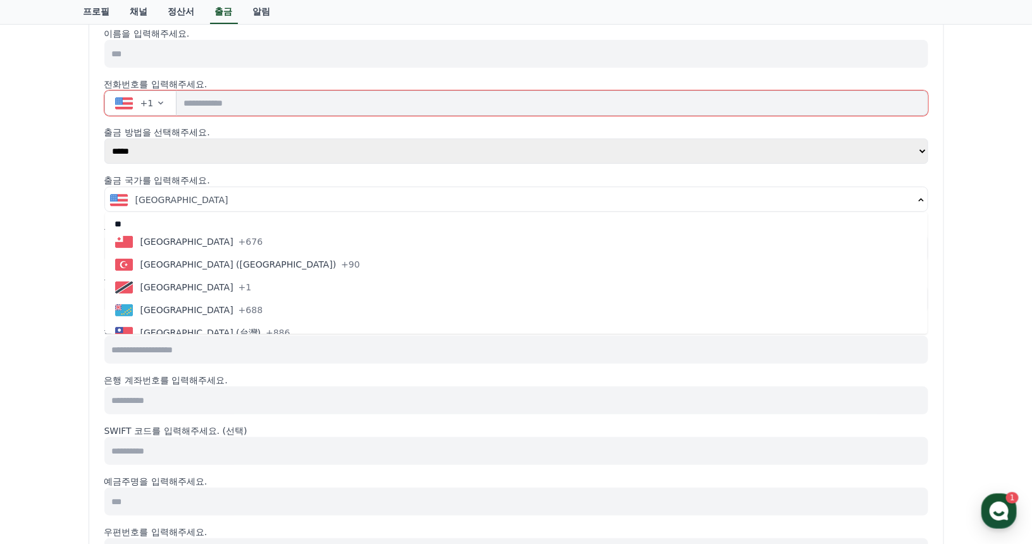
scroll to position [5203, 0]
drag, startPoint x: 0, startPoint y: 285, endPoint x: 11, endPoint y: 285, distance: 11.4
click at [0, 287] on div "출금 정보 출금 내역 이름을 입력해주세요. 전화번호를 입력해주세요. +1 출금 방법을 선택해주세요. ***** *** 출금 국가를 입력해주세요…" at bounding box center [516, 467] width 1032 height 1013
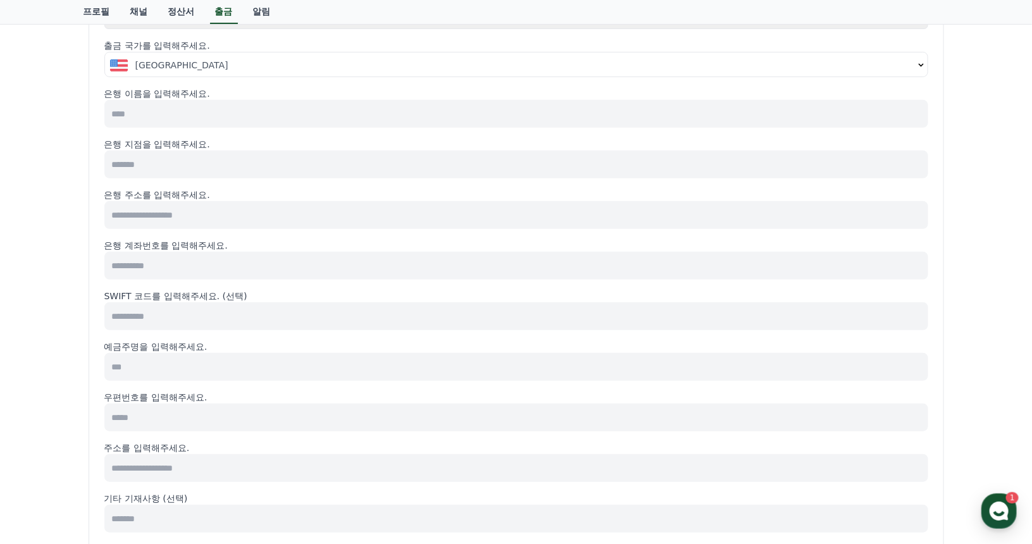
scroll to position [0, 0]
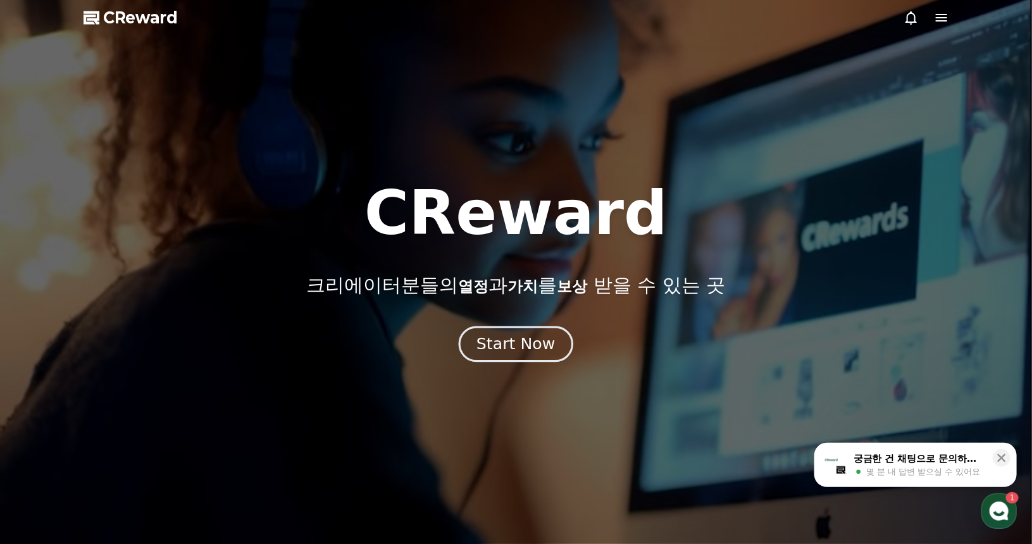
click at [532, 351] on div "Start Now" at bounding box center [516, 345] width 78 height 22
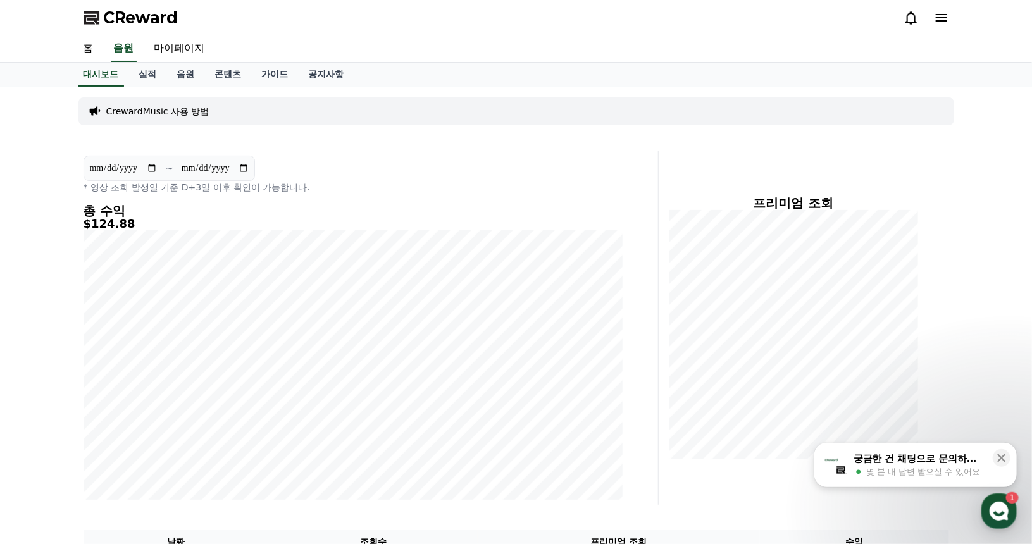
click at [149, 109] on p "CrewardMusic 사용 방법" at bounding box center [157, 111] width 103 height 13
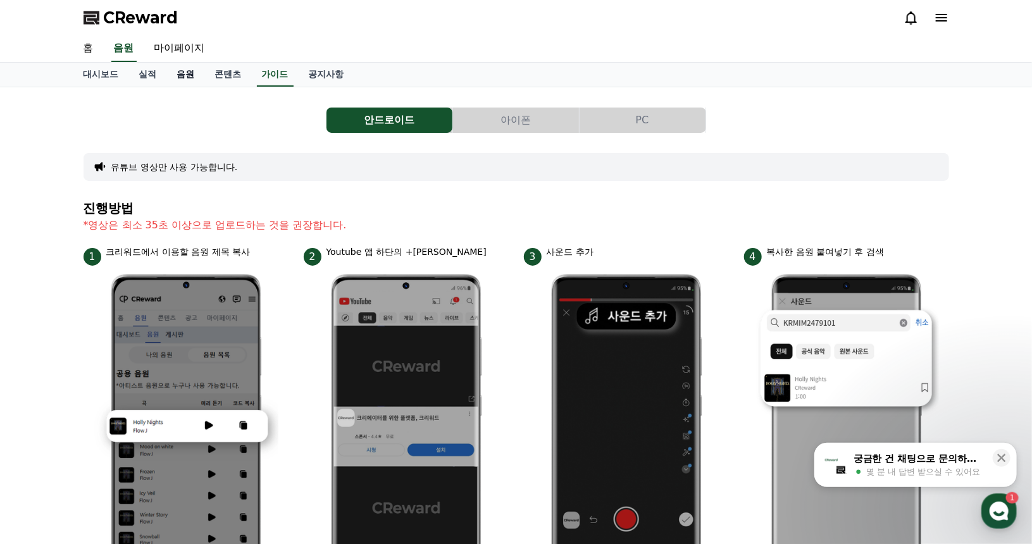
click at [183, 79] on link "음원" at bounding box center [186, 75] width 38 height 24
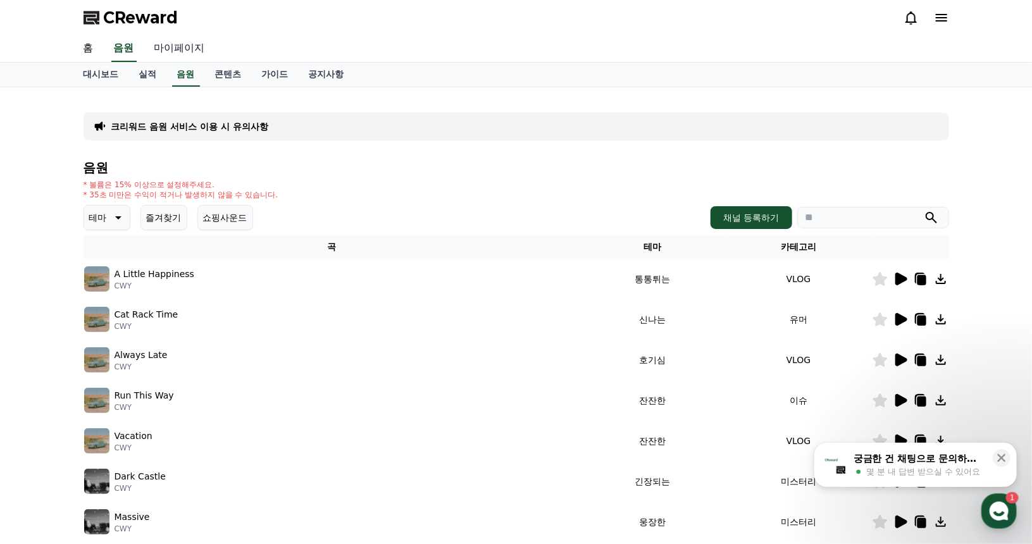
click at [183, 50] on link "마이페이지" at bounding box center [179, 48] width 71 height 27
select select "**********"
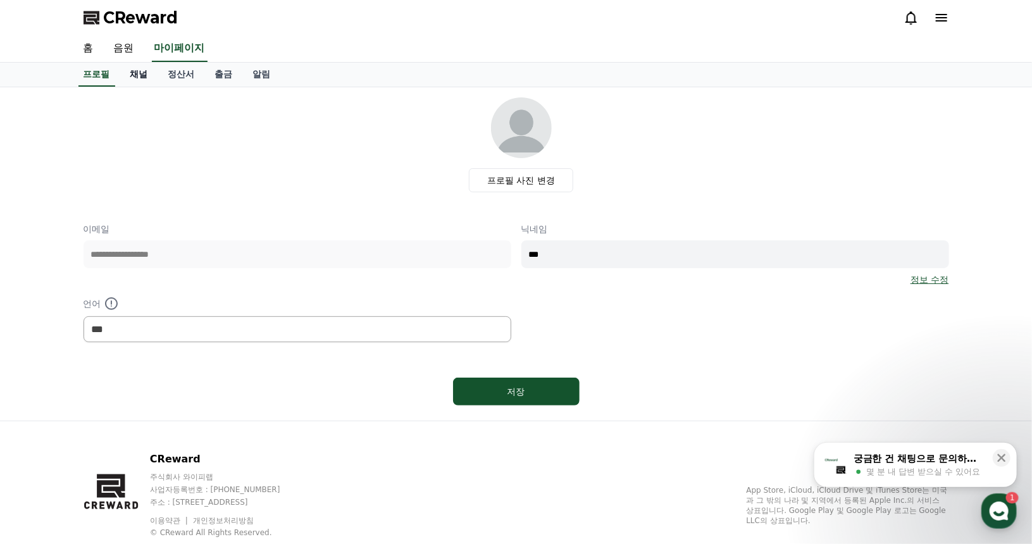
click at [148, 77] on link "채널" at bounding box center [139, 75] width 38 height 24
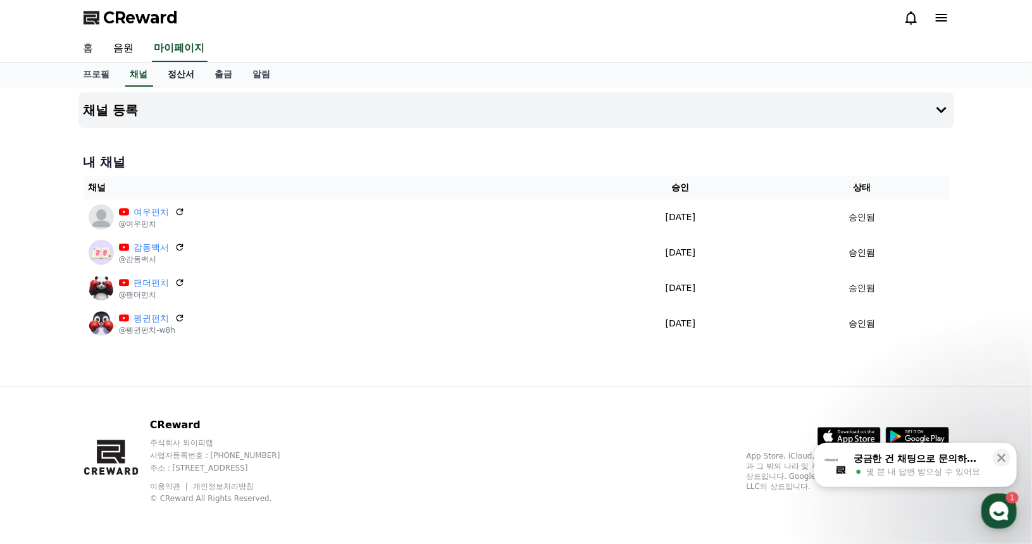
click at [183, 78] on link "정산서" at bounding box center [181, 75] width 47 height 24
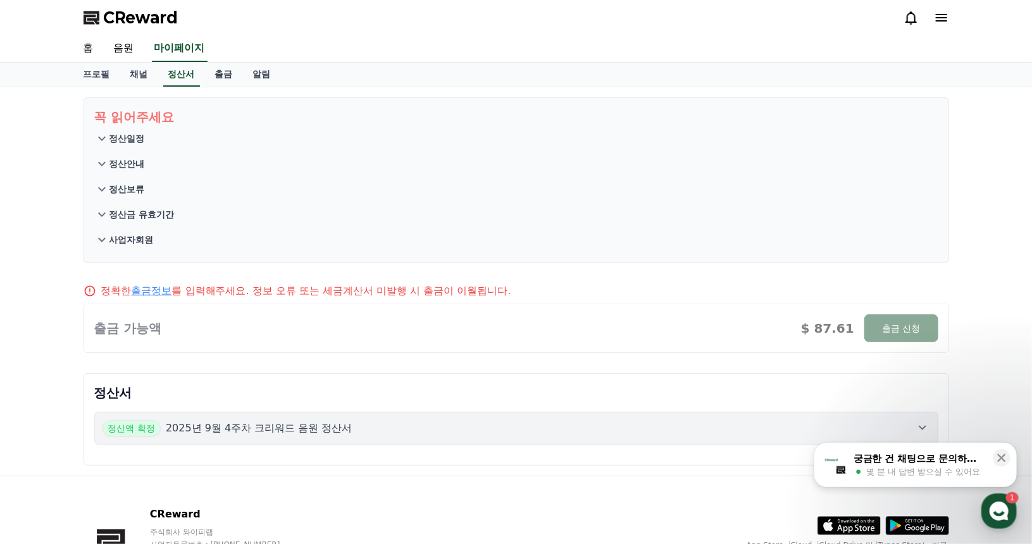
click at [108, 138] on icon at bounding box center [101, 138] width 15 height 15
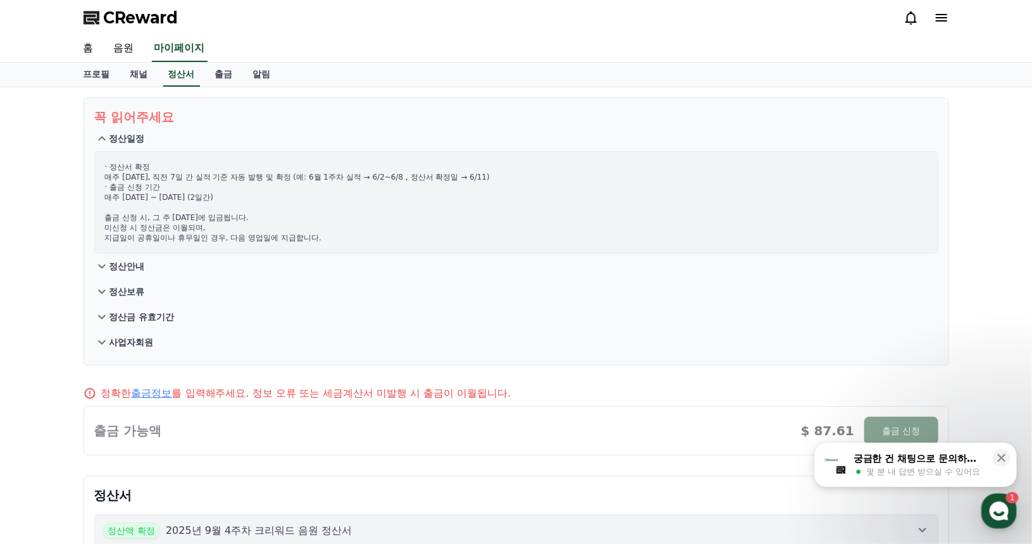
click at [108, 266] on button "정산안내" at bounding box center [516, 266] width 844 height 25
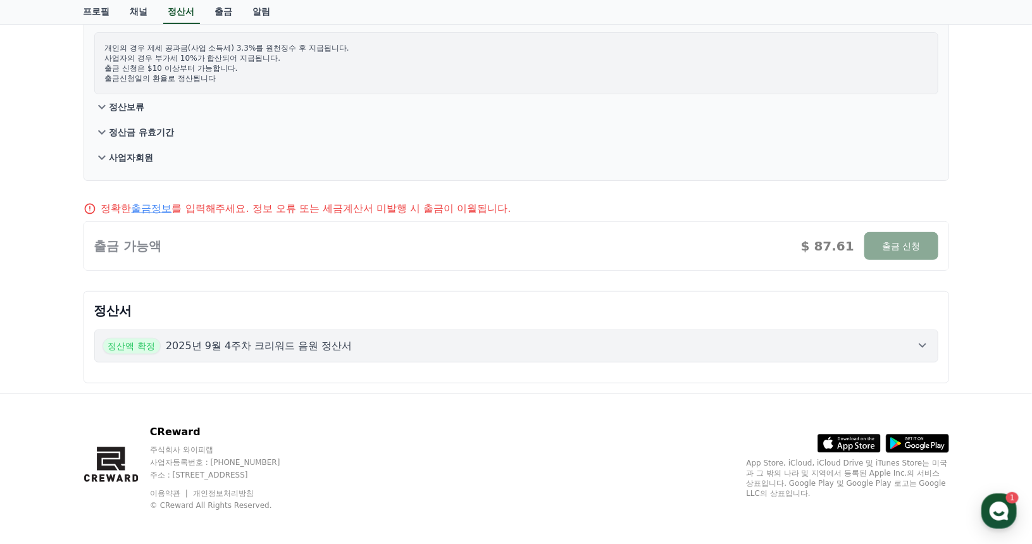
scroll to position [147, 0]
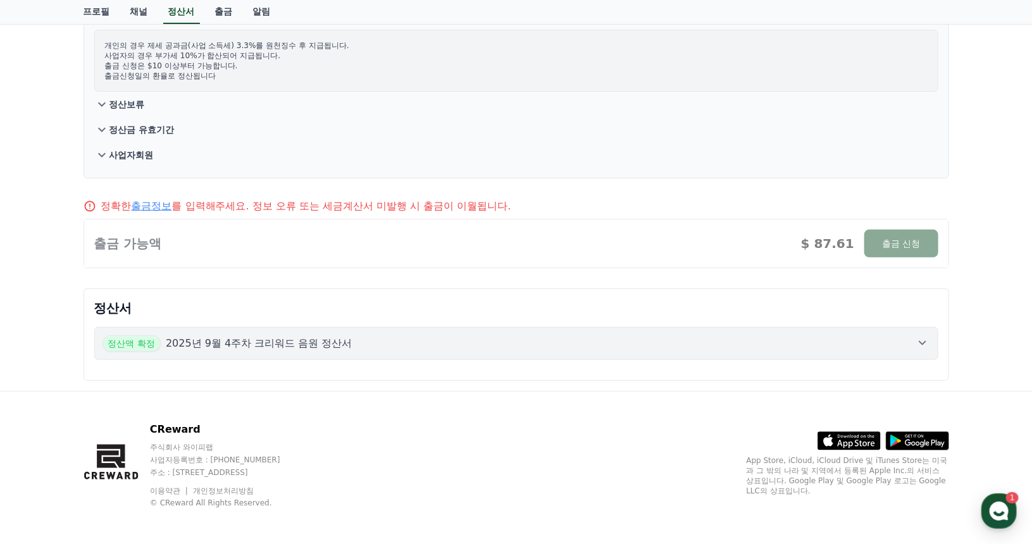
click at [659, 327] on button "정산액 확정 2025년 9월 4주차 크리워드 음원 정산서" at bounding box center [516, 343] width 844 height 33
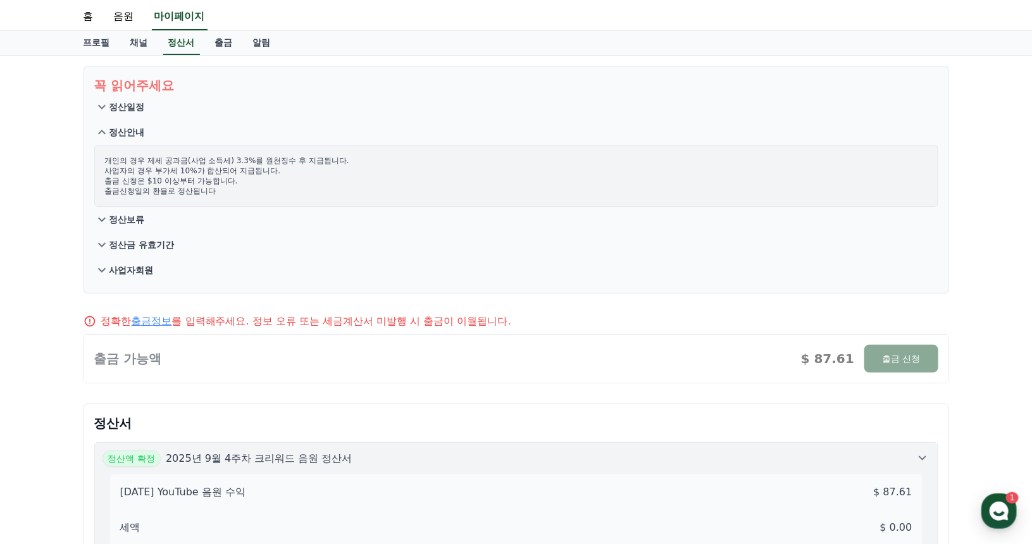
scroll to position [20, 0]
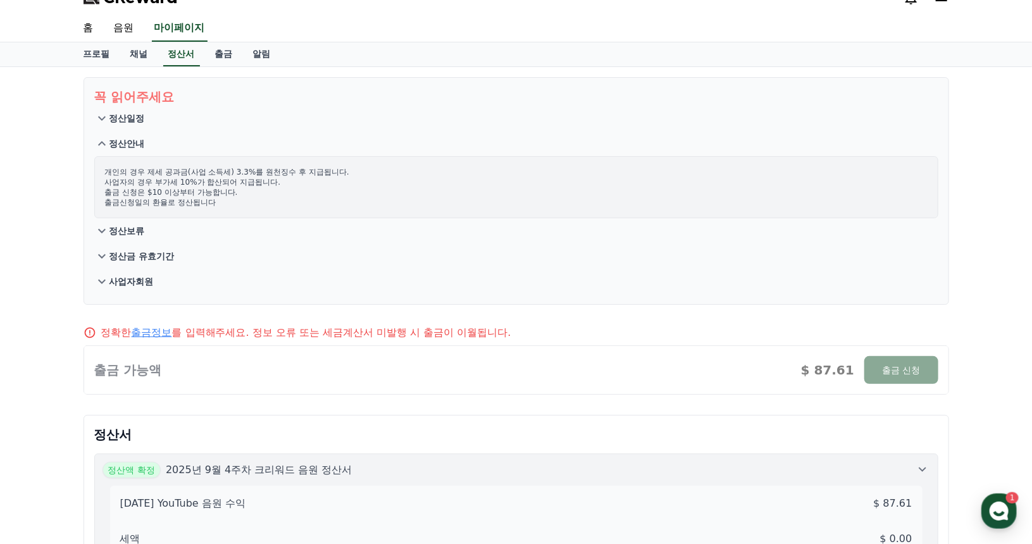
click at [120, 228] on p "정산보류" at bounding box center [126, 231] width 35 height 13
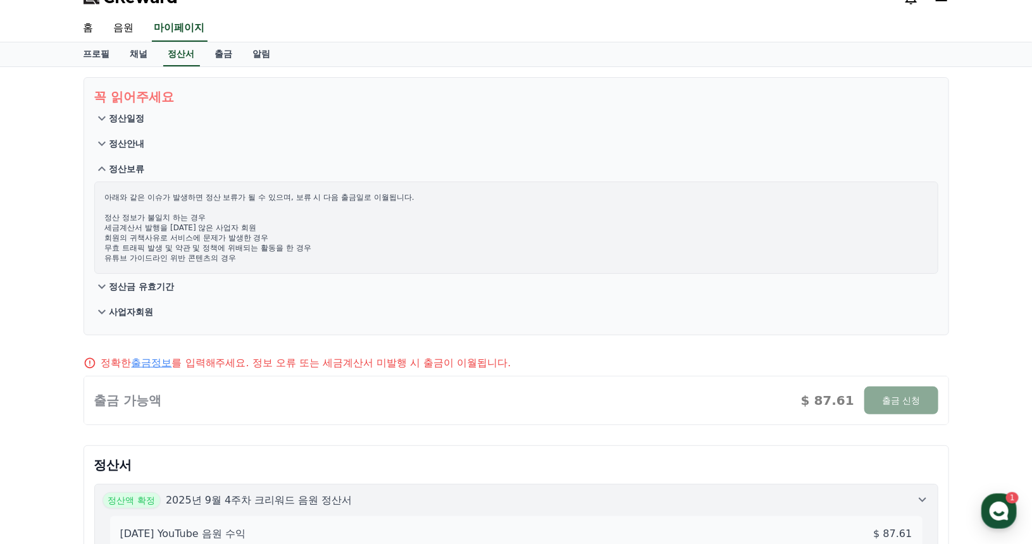
click at [151, 284] on p "정산금 유효기간" at bounding box center [141, 286] width 65 height 13
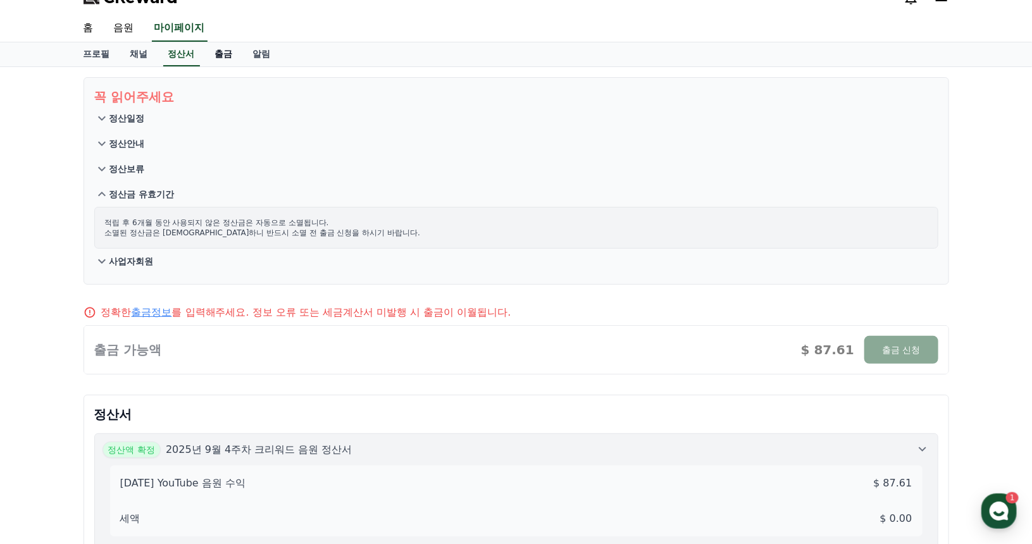
click at [236, 51] on link "출금" at bounding box center [224, 54] width 38 height 24
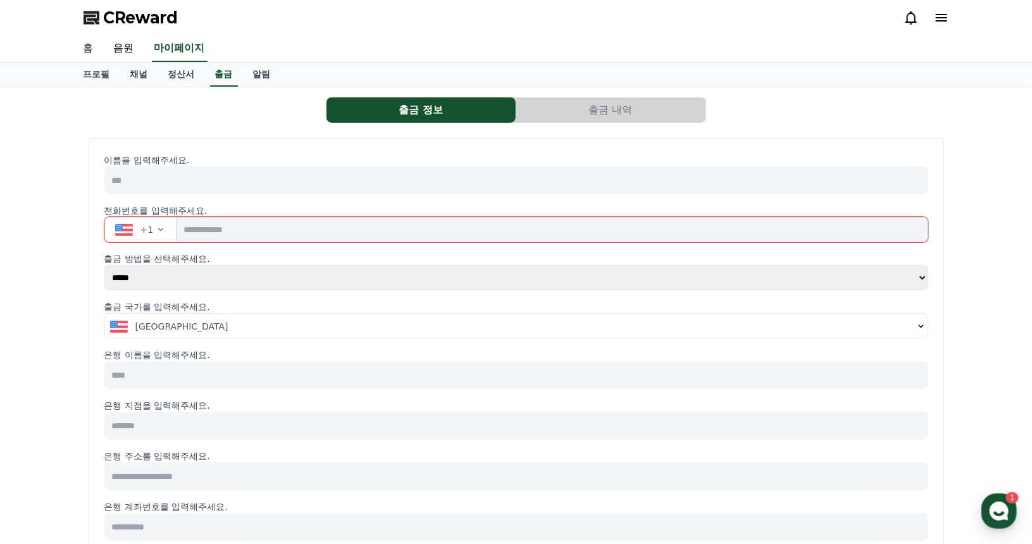
click at [600, 116] on button "출금 내역" at bounding box center [610, 109] width 189 height 25
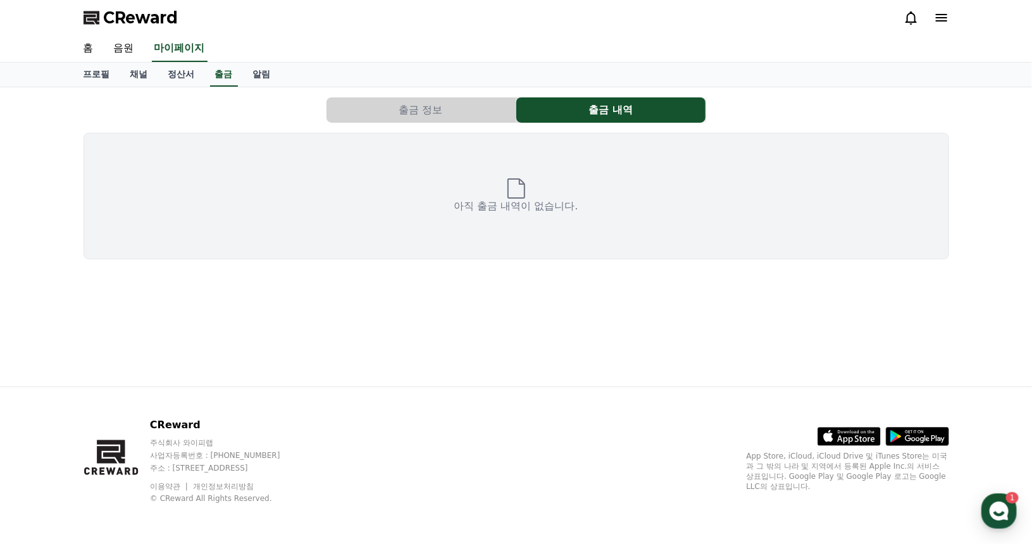
click at [497, 112] on button "출금 정보" at bounding box center [421, 109] width 189 height 25
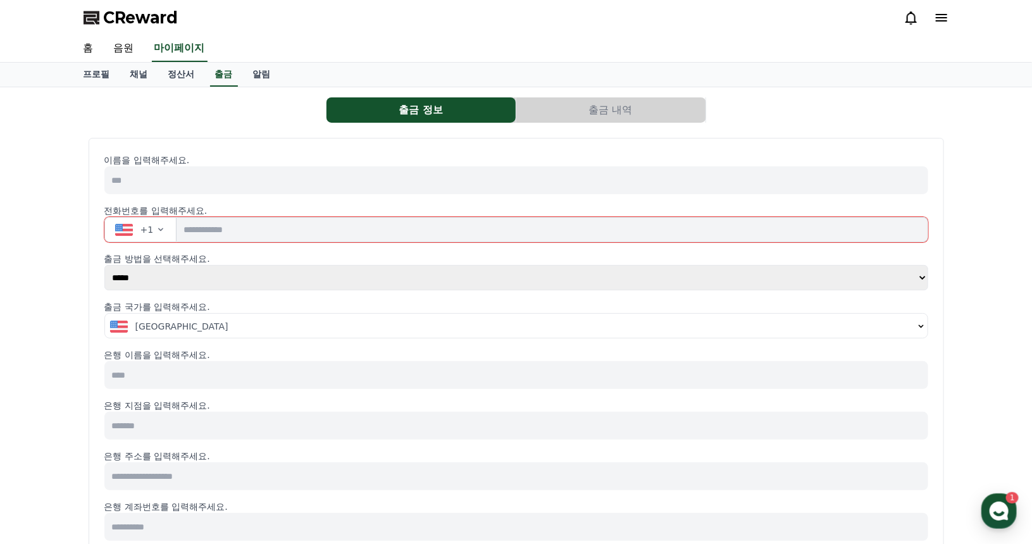
click at [187, 182] on input at bounding box center [516, 180] width 824 height 28
click at [165, 232] on button "+1" at bounding box center [140, 229] width 73 height 25
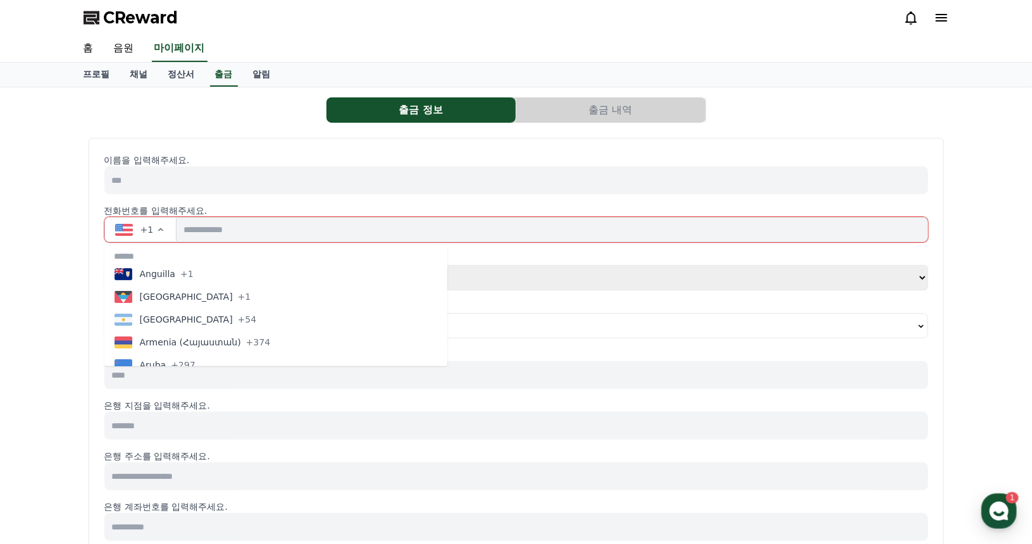
scroll to position [190, 0]
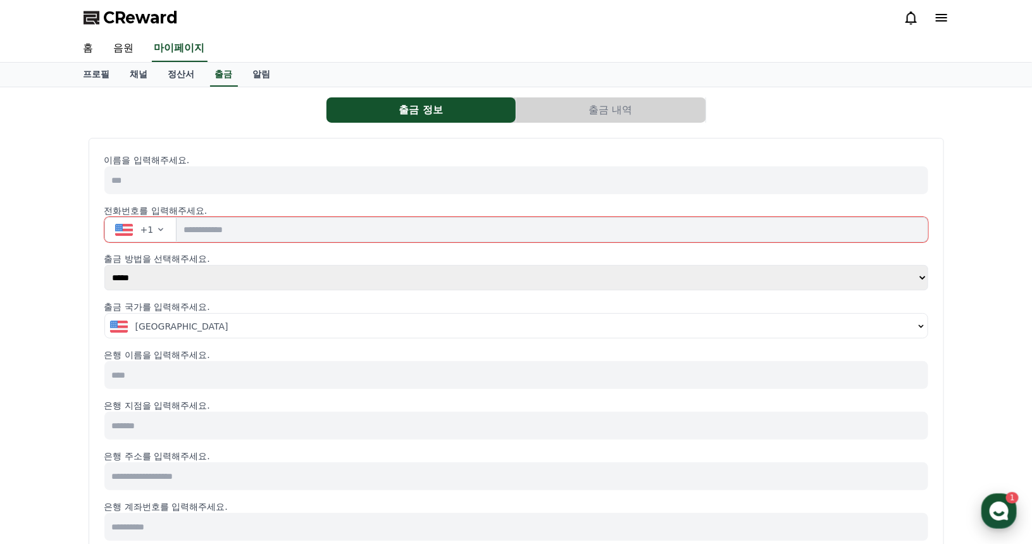
click at [1012, 515] on div "button" at bounding box center [999, 511] width 35 height 35
